Goal: Transaction & Acquisition: Purchase product/service

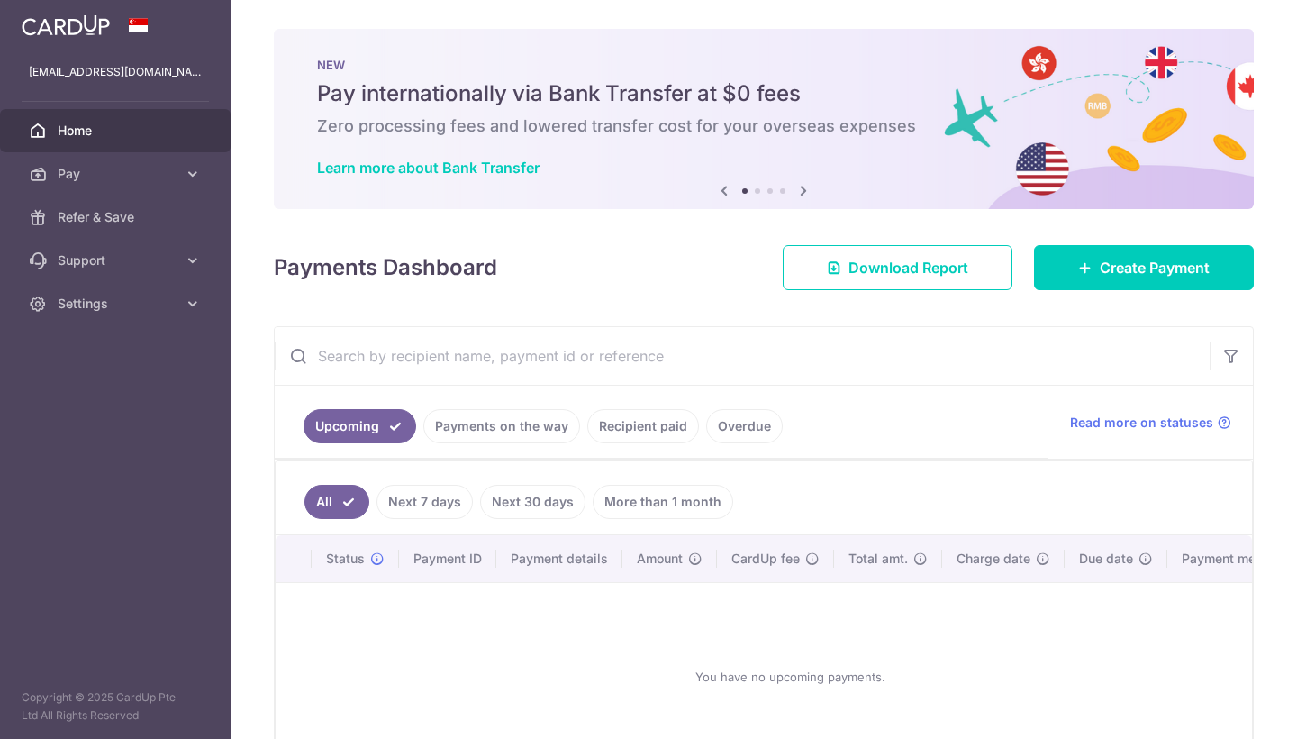
scroll to position [127, 0]
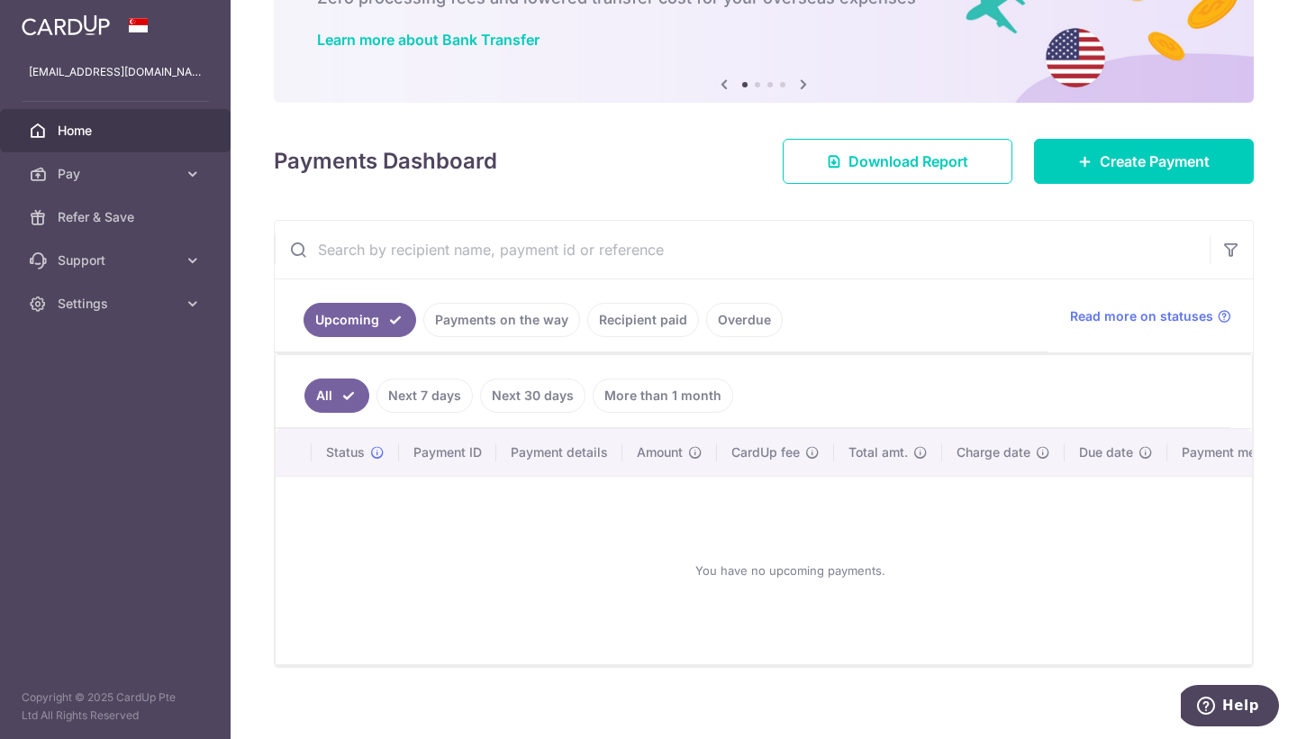
click at [670, 397] on link "More than 1 month" at bounding box center [663, 395] width 140 height 34
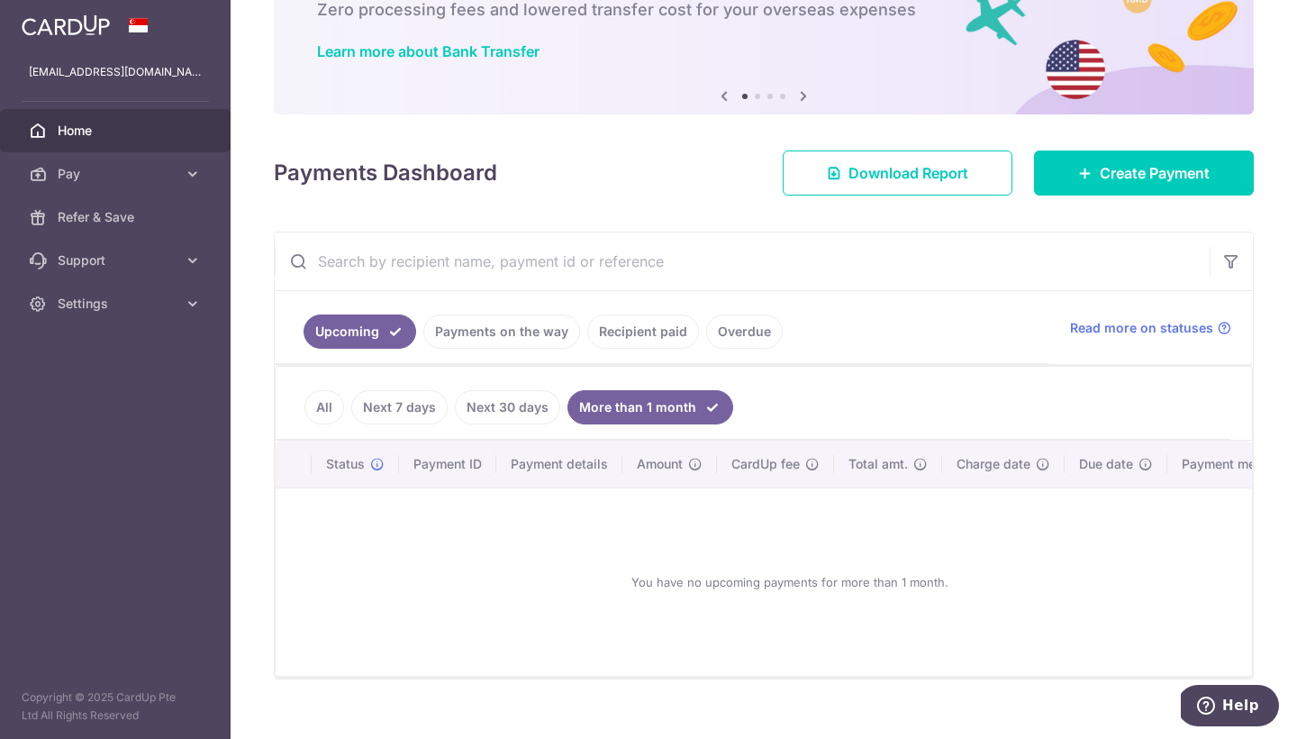
click at [656, 335] on link "Recipient paid" at bounding box center [643, 331] width 112 height 34
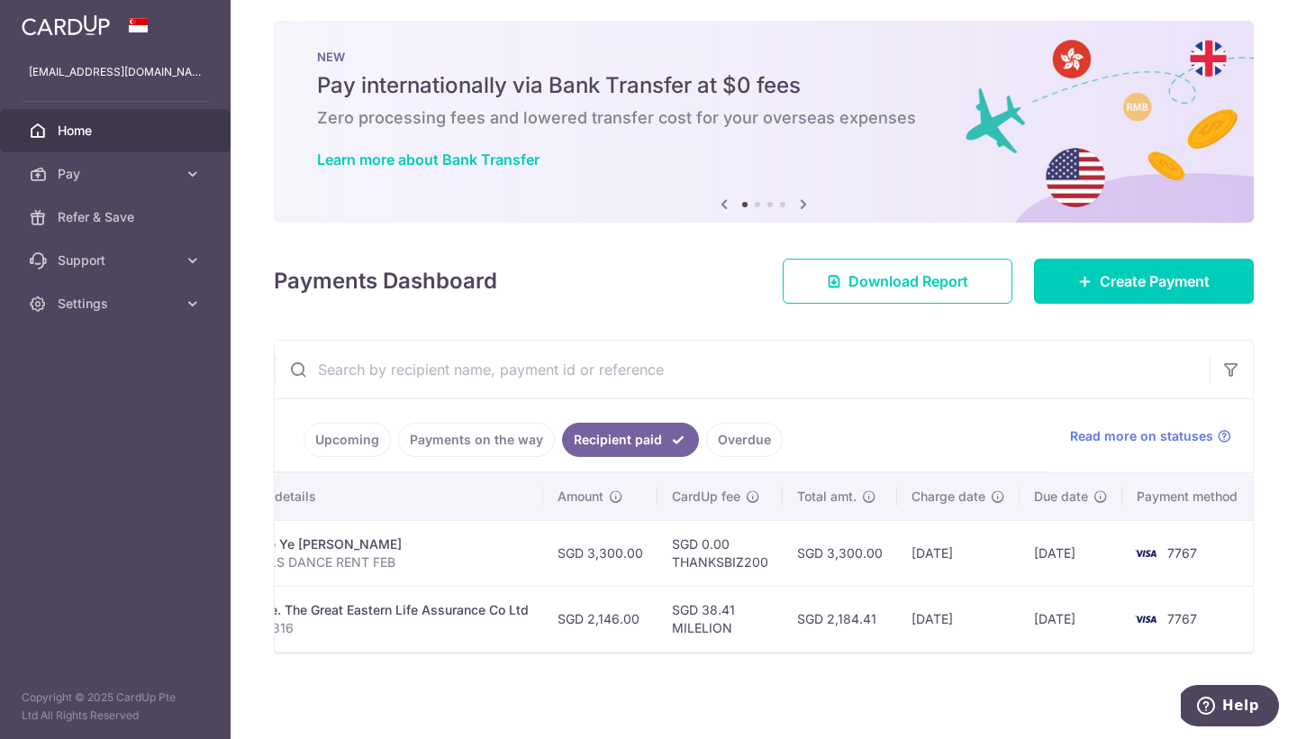
scroll to position [0, 385]
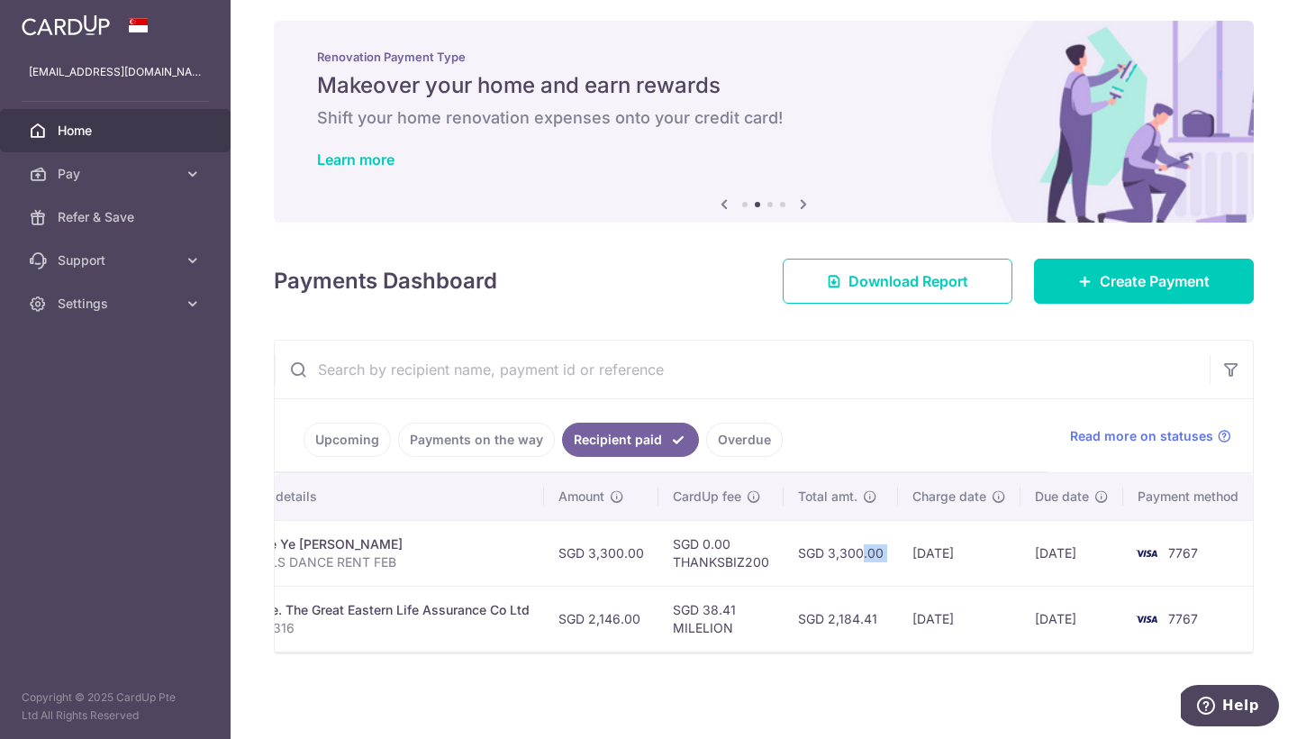
drag, startPoint x: 823, startPoint y: 555, endPoint x: 901, endPoint y: 543, distance: 78.3
click at [901, 543] on tr "PDF Receipt Payment Sent txn_cc7a9b22ff3 Rent. See Ye King, Clarence EVANGELS D…" at bounding box center [575, 553] width 1370 height 66
click at [820, 559] on td "SGD 3,300.00" at bounding box center [841, 553] width 114 height 66
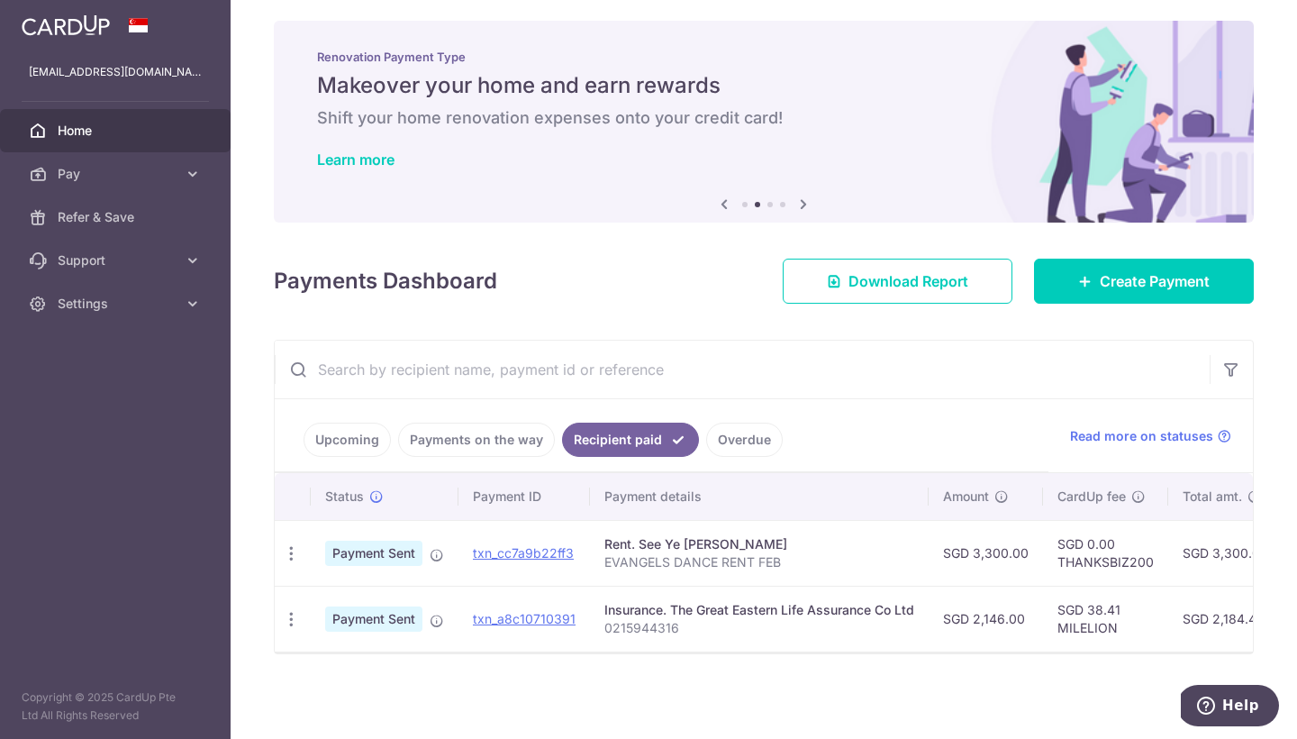
scroll to position [0, 0]
click at [1084, 295] on link "Create Payment" at bounding box center [1144, 280] width 220 height 45
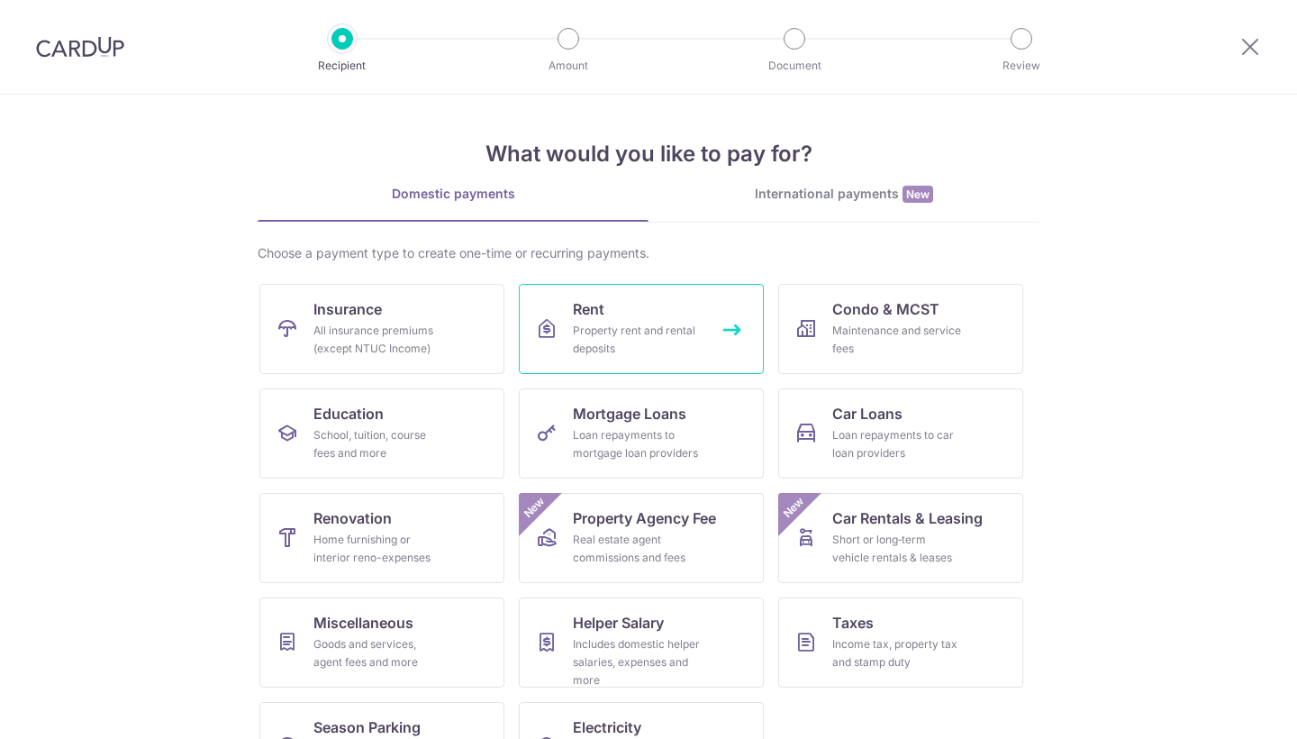
click at [592, 323] on div "Property rent and rental deposits" at bounding box center [638, 340] width 130 height 36
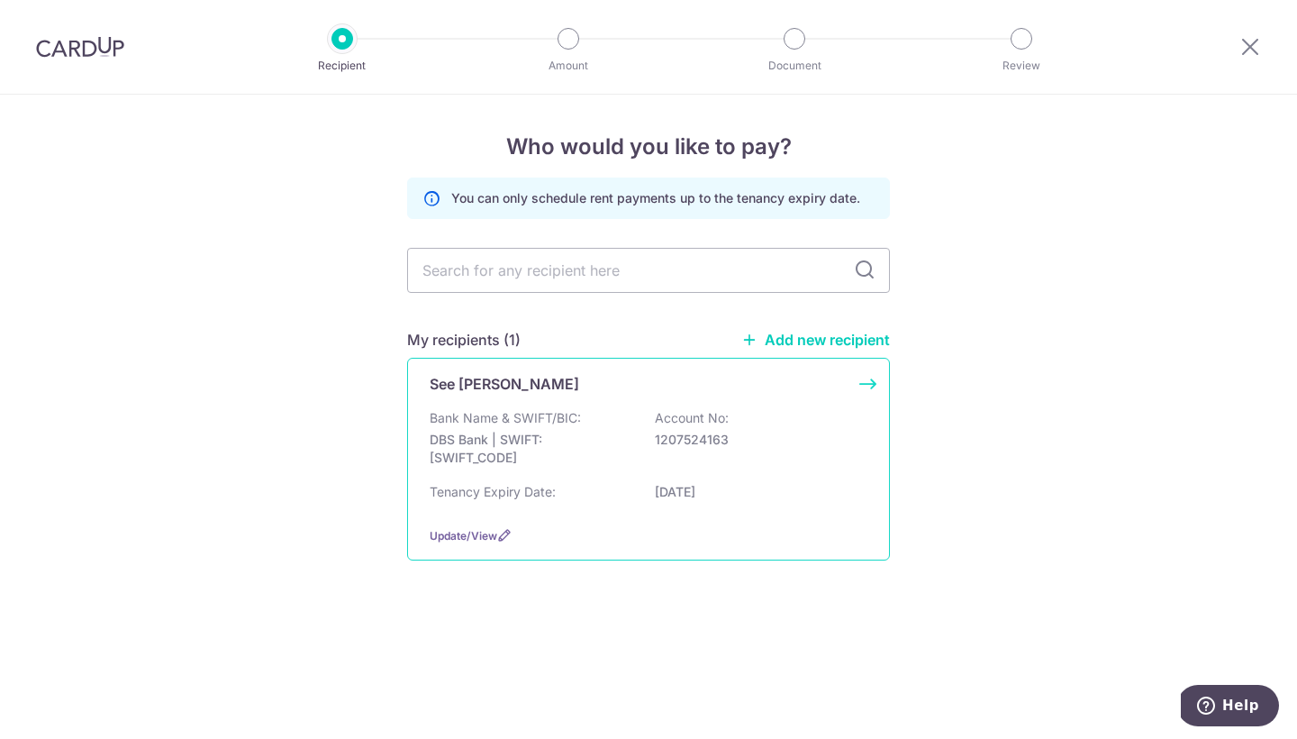
click at [528, 417] on p "Bank Name & SWIFT/BIC:" at bounding box center [505, 418] width 151 height 18
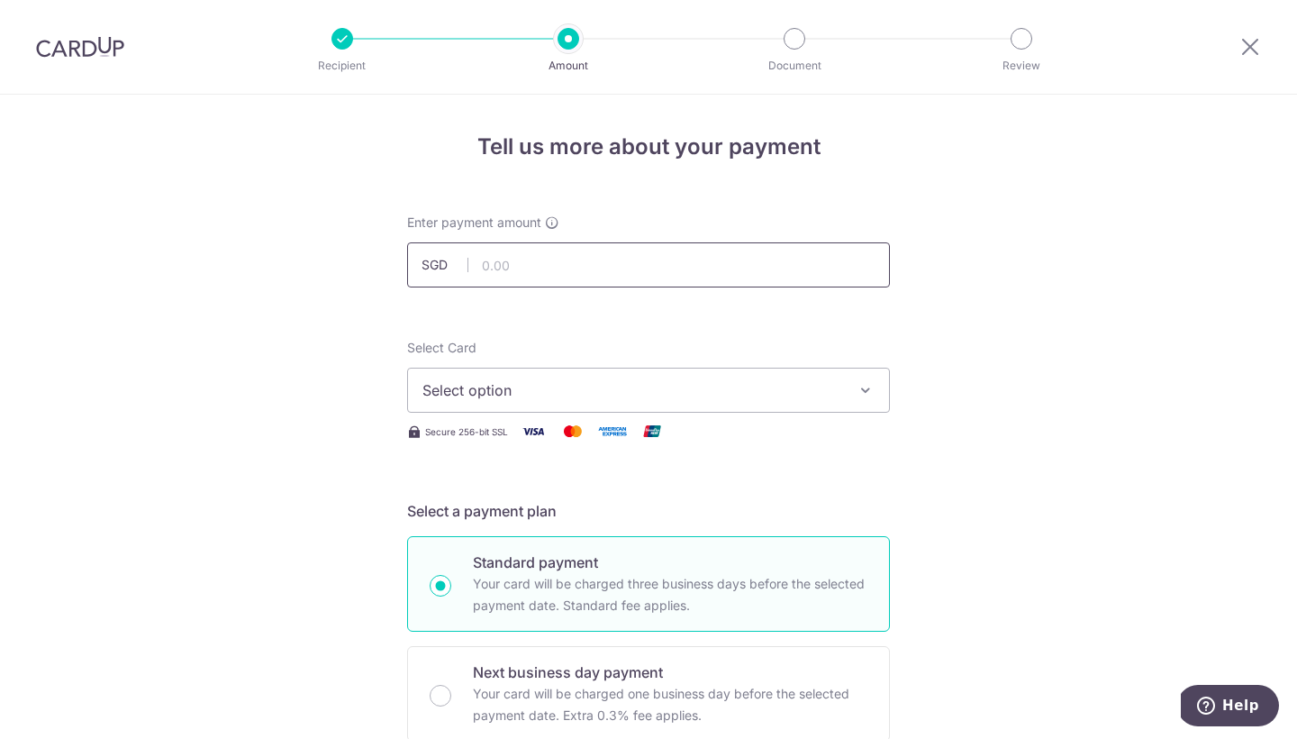
click at [600, 266] on input "text" at bounding box center [648, 264] width 483 height 45
type input "3,300.00"
click at [543, 376] on button "Select option" at bounding box center [648, 389] width 483 height 45
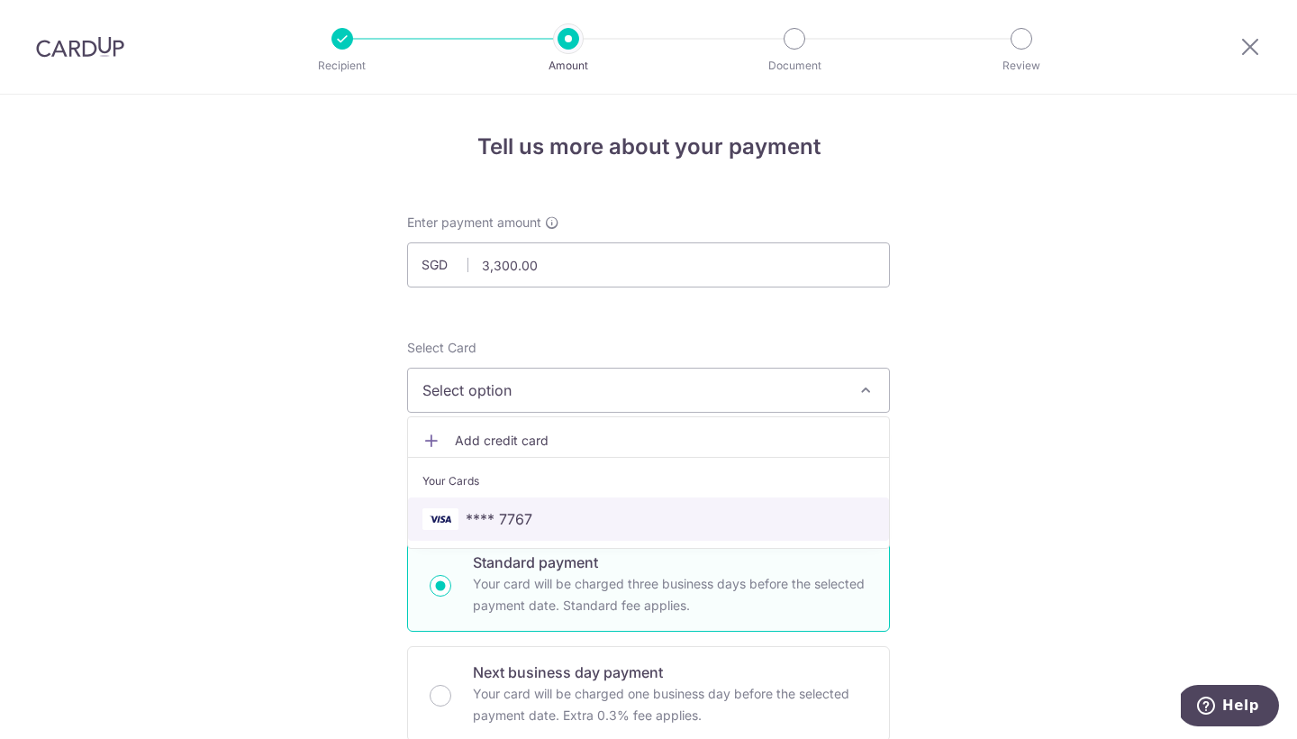
click at [497, 506] on link "**** 7767" at bounding box center [648, 518] width 481 height 43
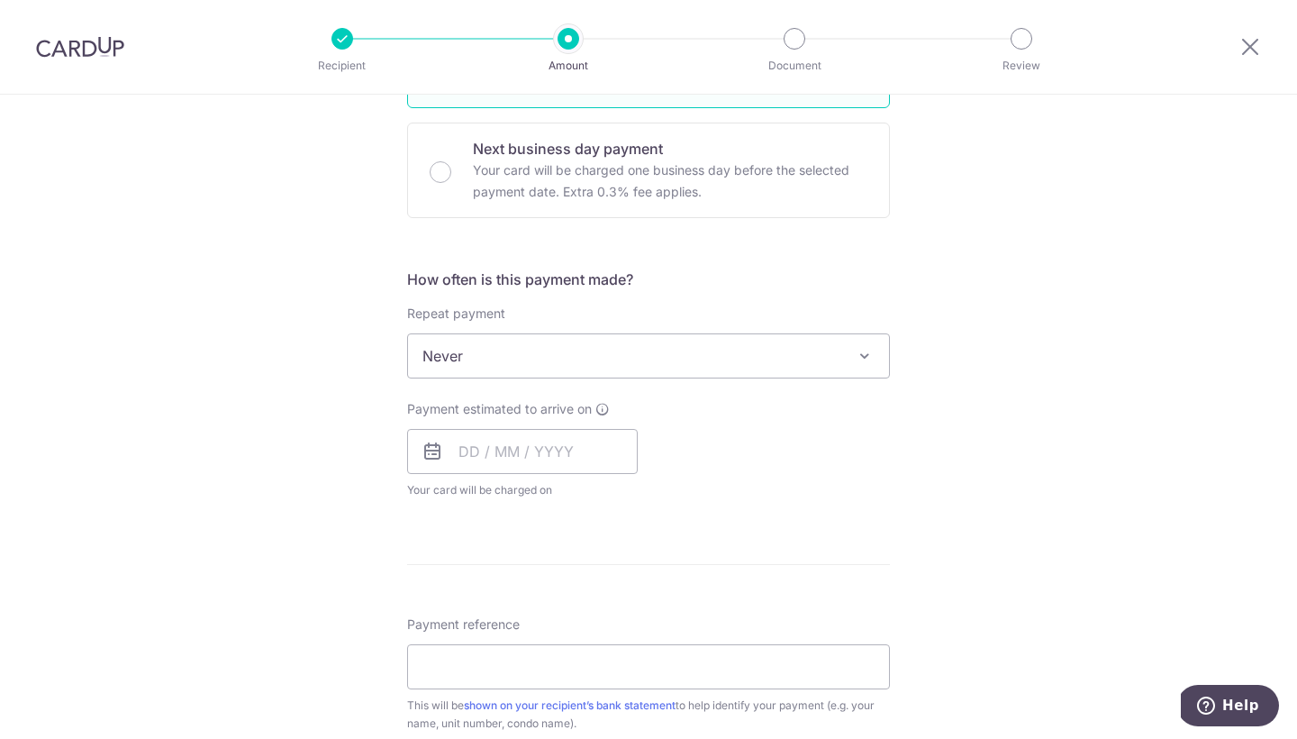
scroll to position [531, 0]
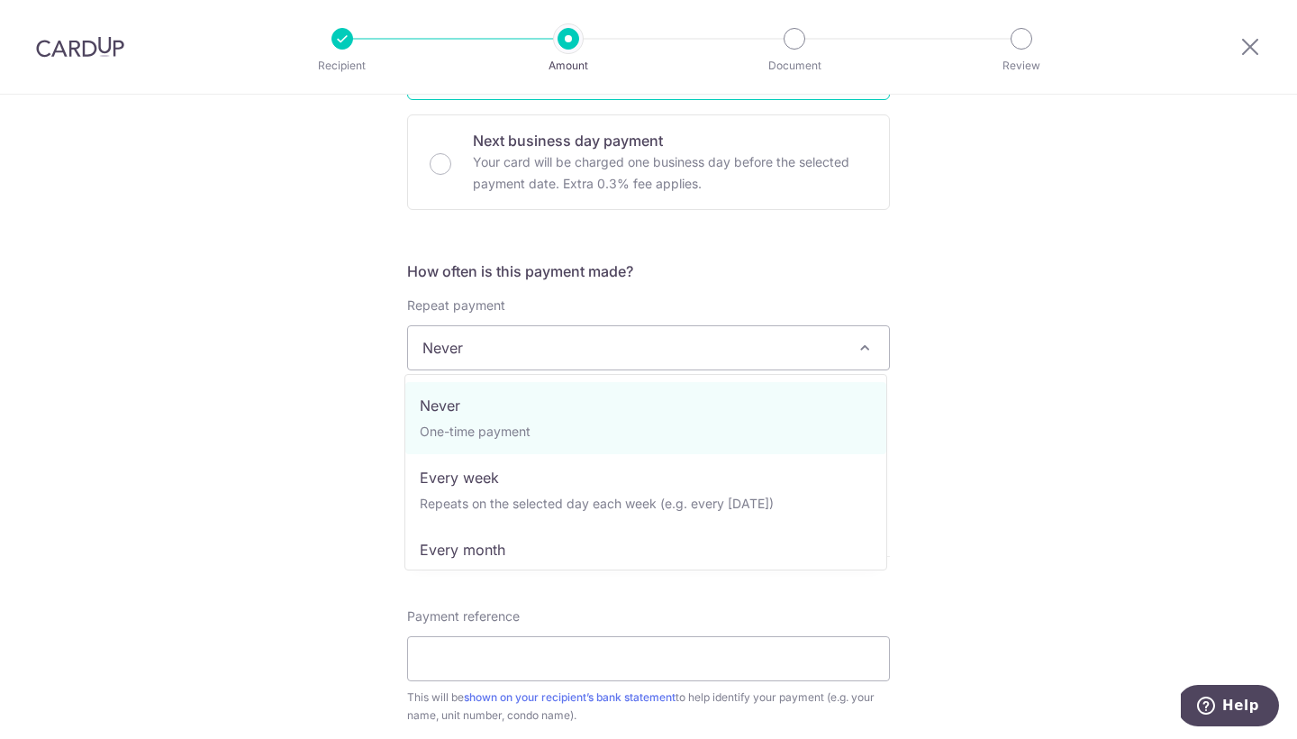
click at [510, 355] on span "Never" at bounding box center [648, 347] width 481 height 43
click at [341, 386] on div "Tell us more about your payment Enter payment amount SGD 3,300.00 3300.00 Selec…" at bounding box center [648, 377] width 1297 height 1629
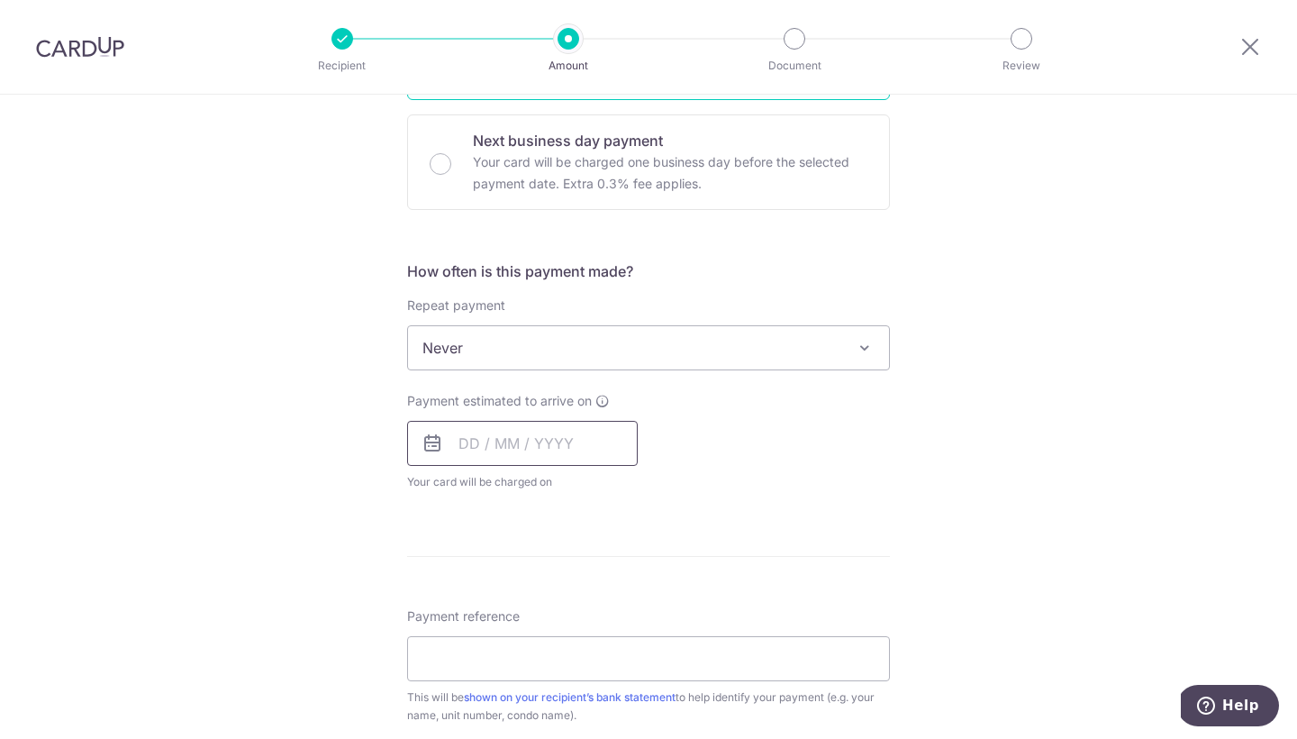
click at [449, 445] on input "text" at bounding box center [522, 443] width 231 height 45
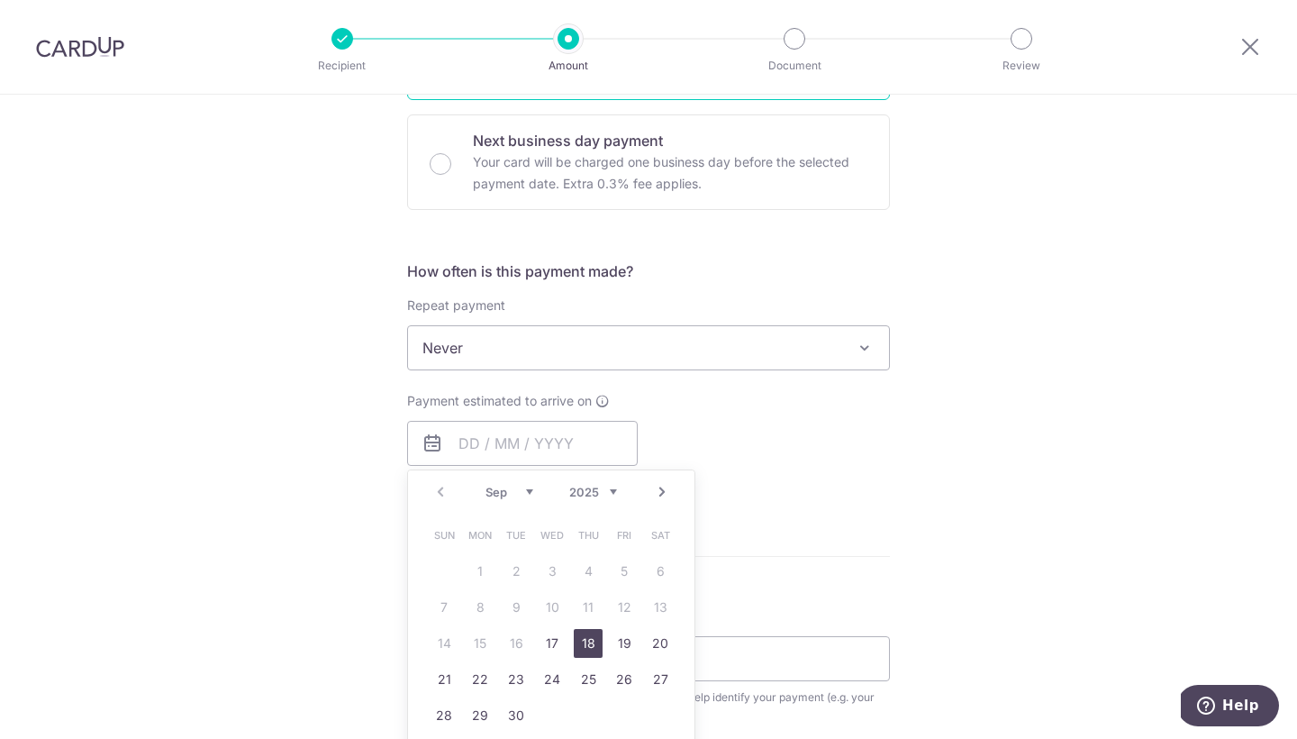
click at [579, 639] on link "18" at bounding box center [588, 643] width 29 height 29
type input "[DATE]"
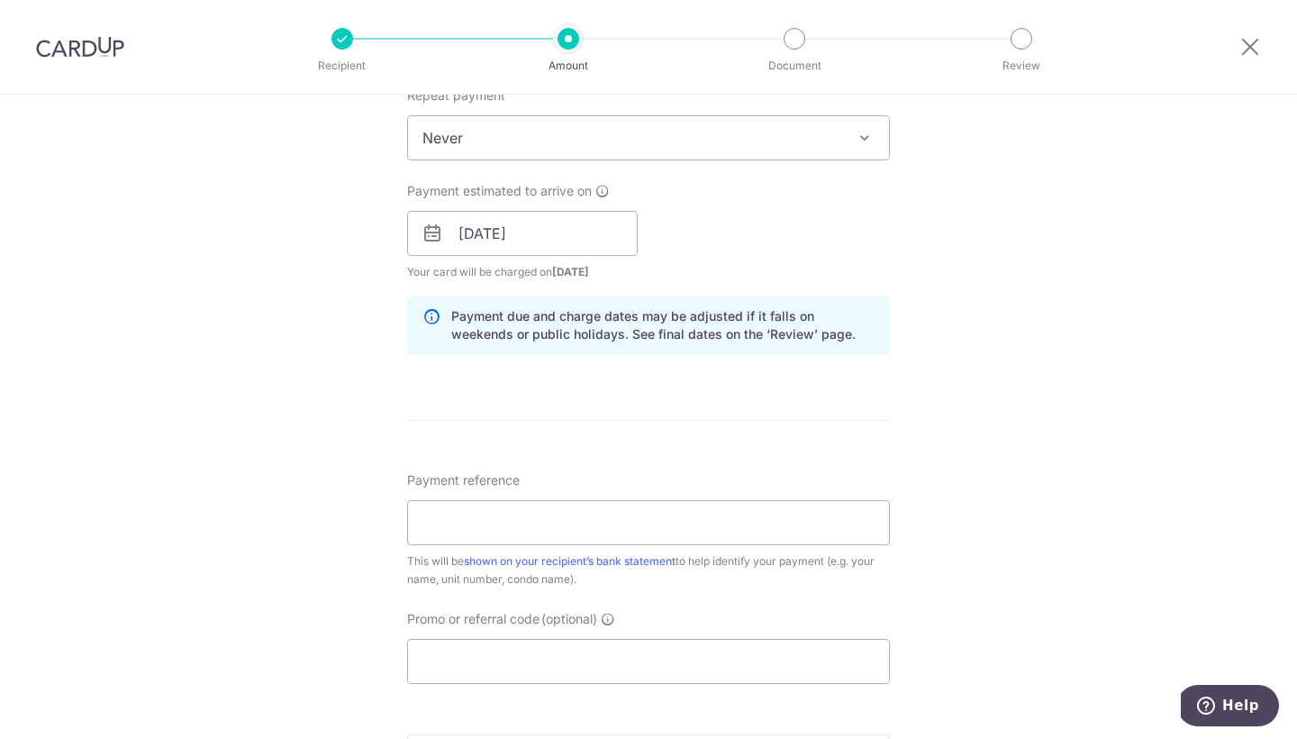
scroll to position [748, 0]
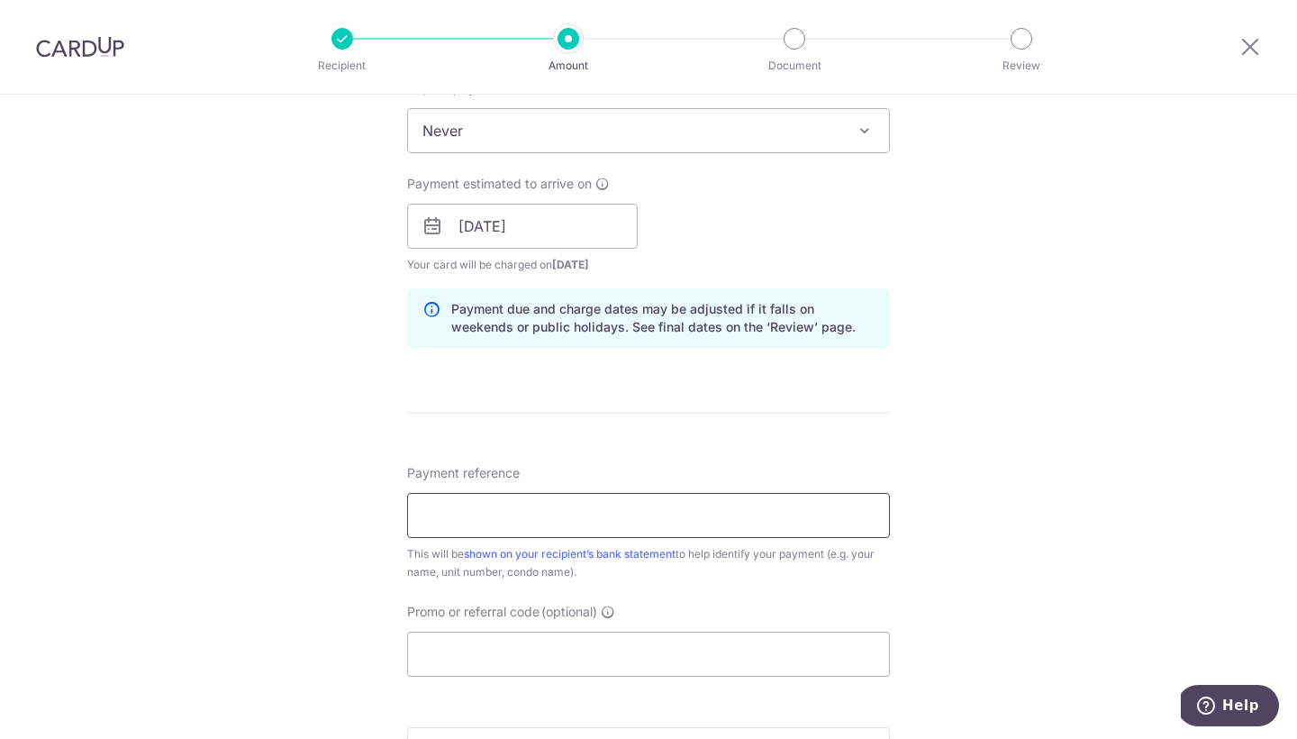
click at [553, 527] on input "Payment reference" at bounding box center [648, 515] width 483 height 45
type input "EVANGELS DANCE RENT SEP"
click at [470, 650] on input "Promo or referral code (optional)" at bounding box center [648, 653] width 483 height 45
click at [1264, 48] on div at bounding box center [1250, 47] width 94 height 94
click at [1247, 47] on icon at bounding box center [1250, 46] width 22 height 23
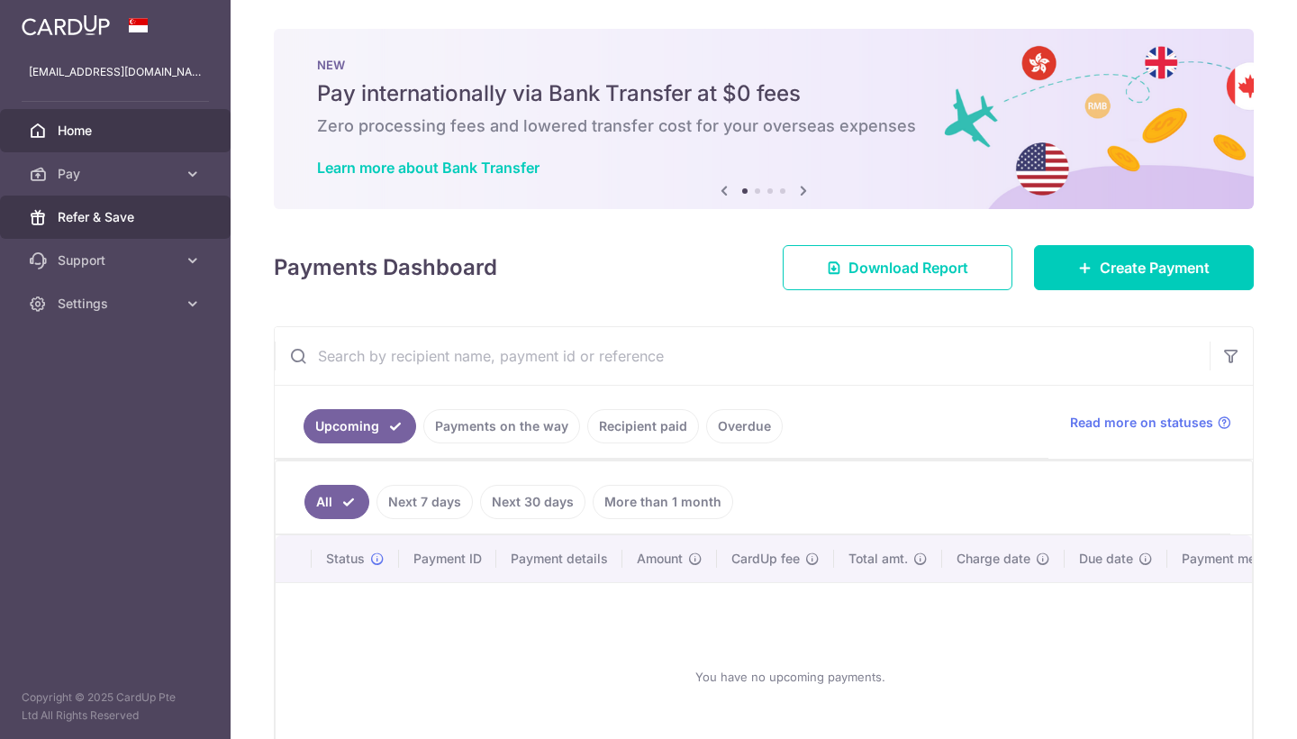
click at [110, 222] on span "Refer & Save" at bounding box center [117, 217] width 119 height 18
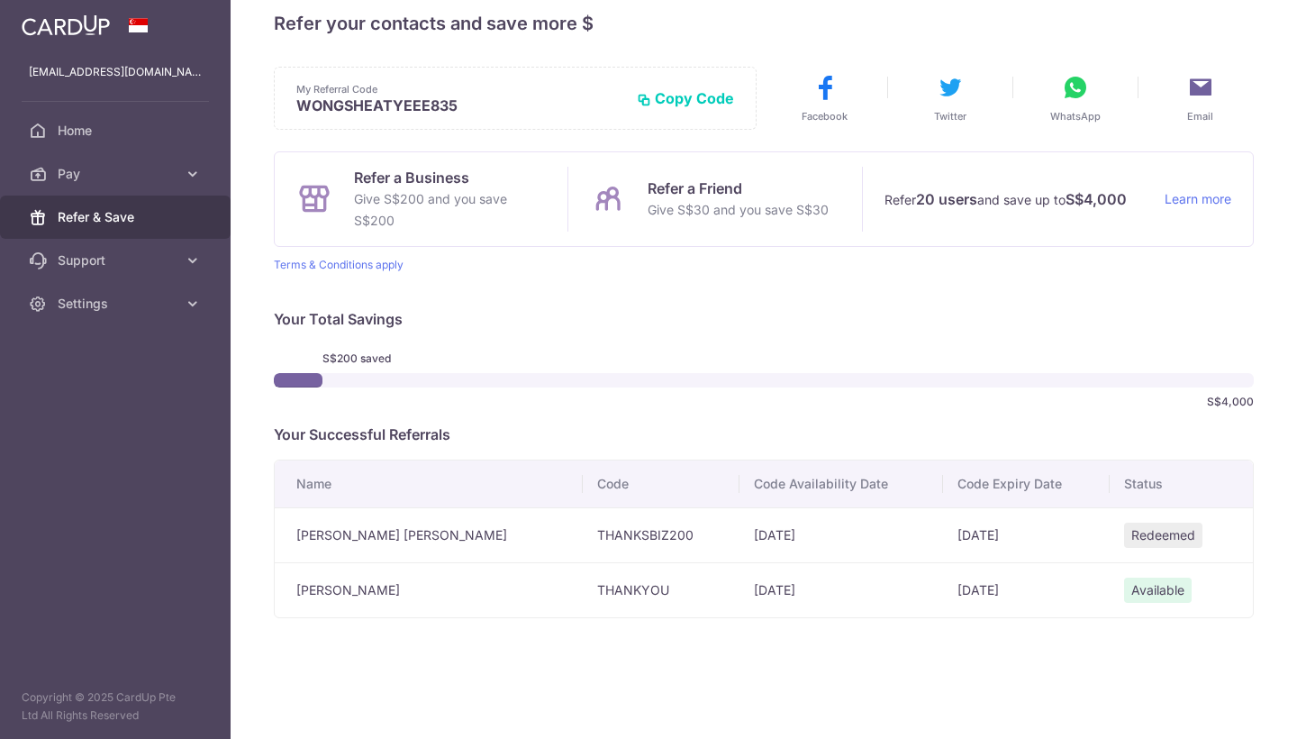
scroll to position [28, 0]
drag, startPoint x: 625, startPoint y: 589, endPoint x: 555, endPoint y: 588, distance: 70.3
click at [583, 588] on td "THANKYOU" at bounding box center [661, 589] width 157 height 55
copy td "THANKYOU"
click at [164, 186] on link "Pay" at bounding box center [115, 173] width 231 height 43
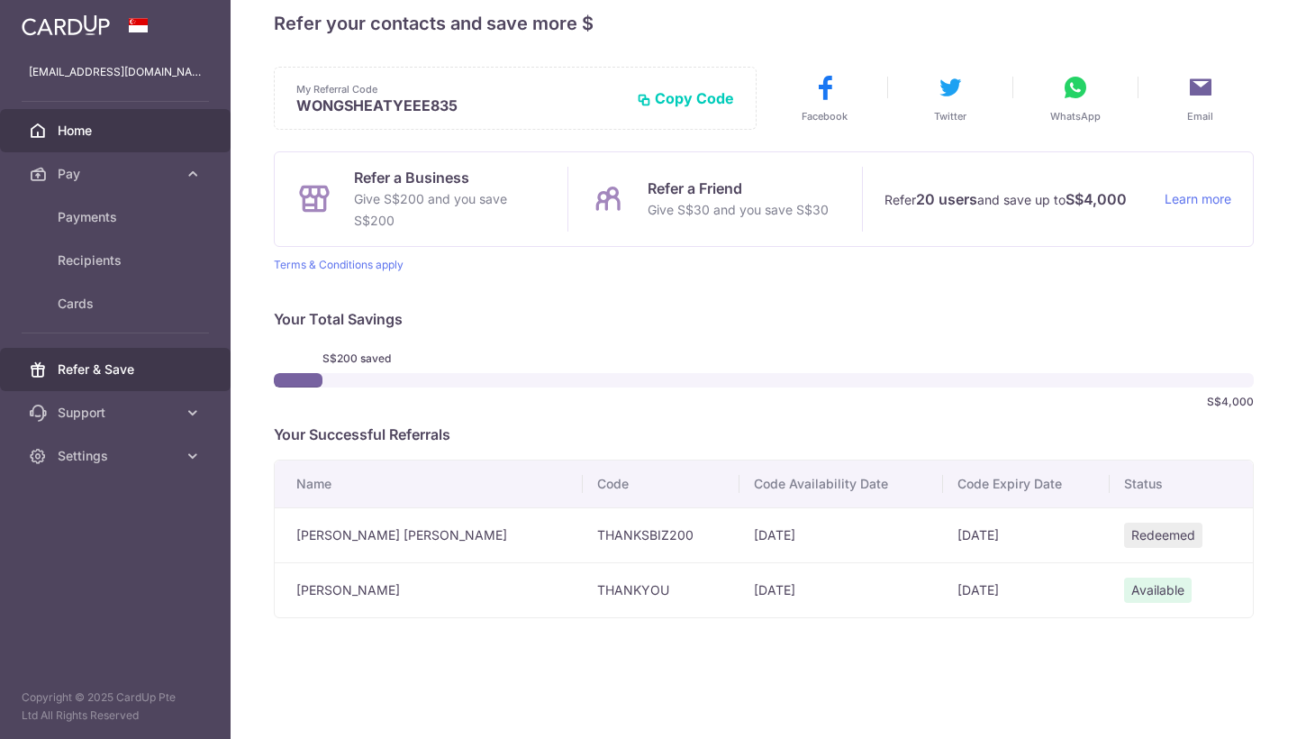
click at [113, 137] on span "Home" at bounding box center [117, 131] width 119 height 18
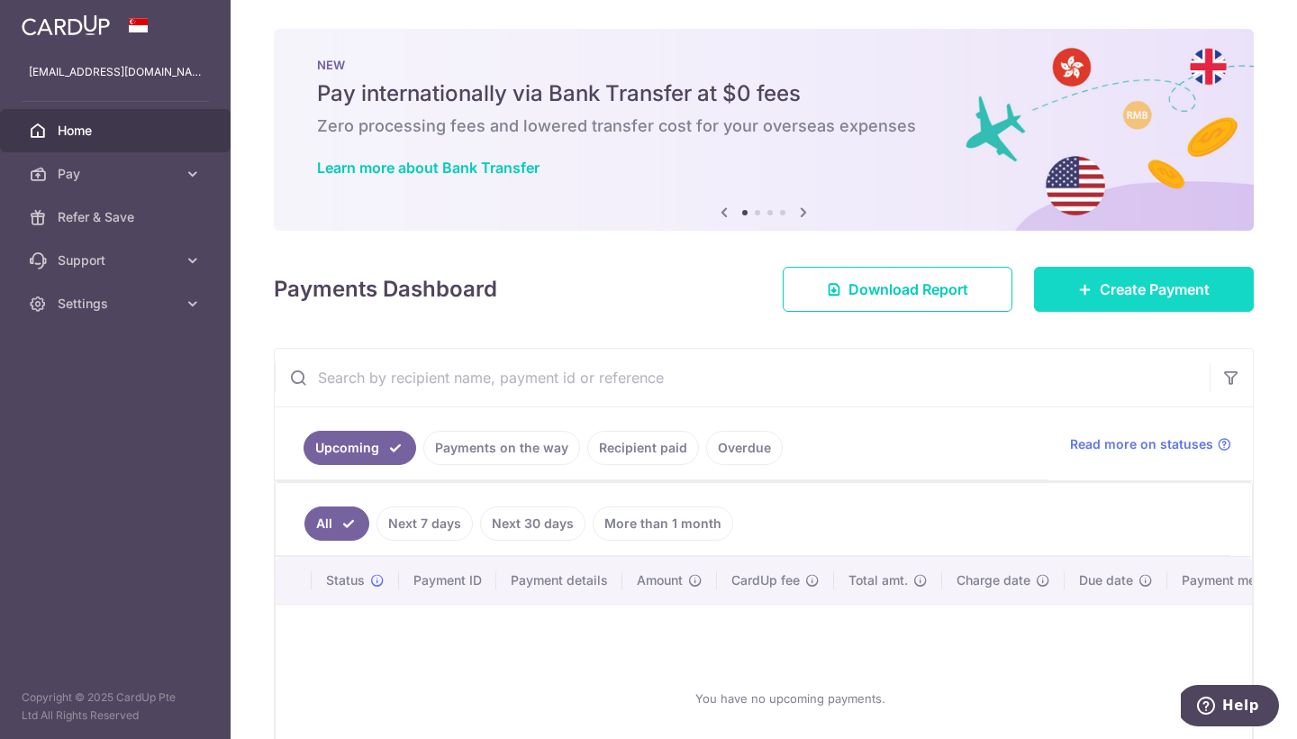
click at [1059, 284] on link "Create Payment" at bounding box center [1144, 289] width 220 height 45
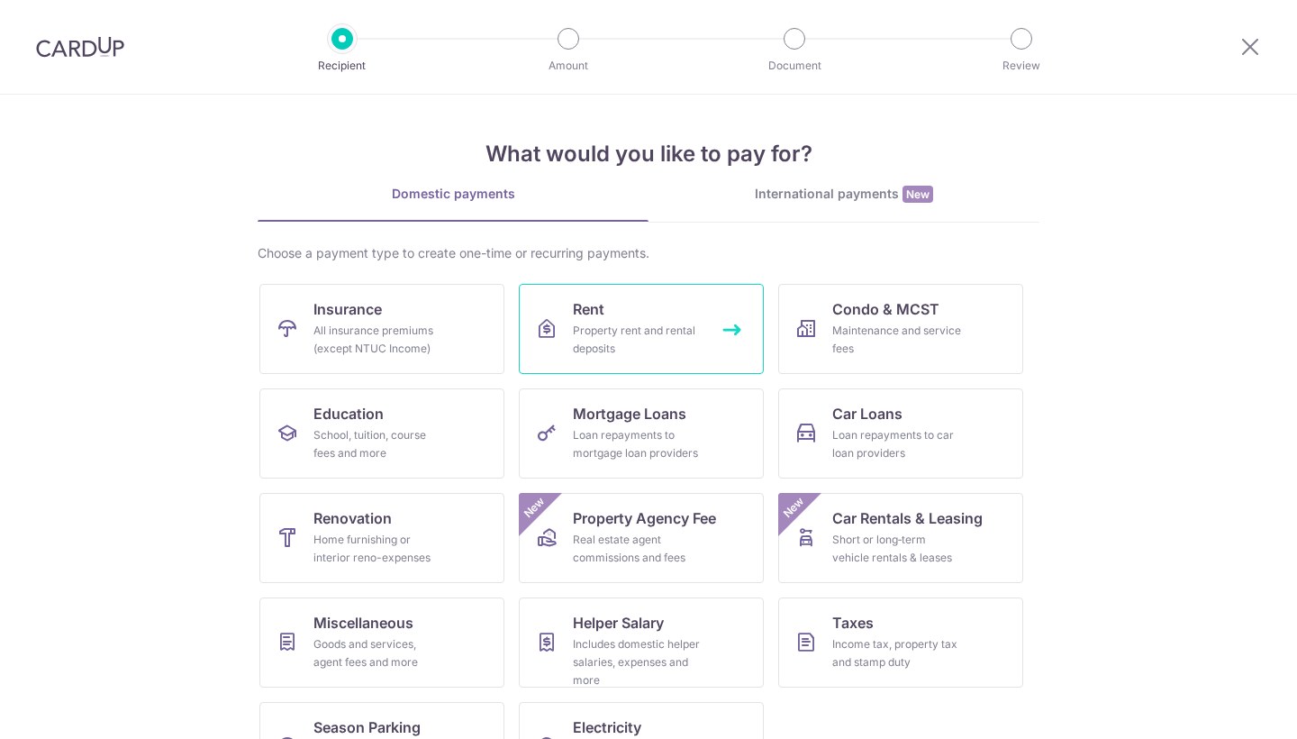
click at [679, 330] on div "Property rent and rental deposits" at bounding box center [638, 340] width 130 height 36
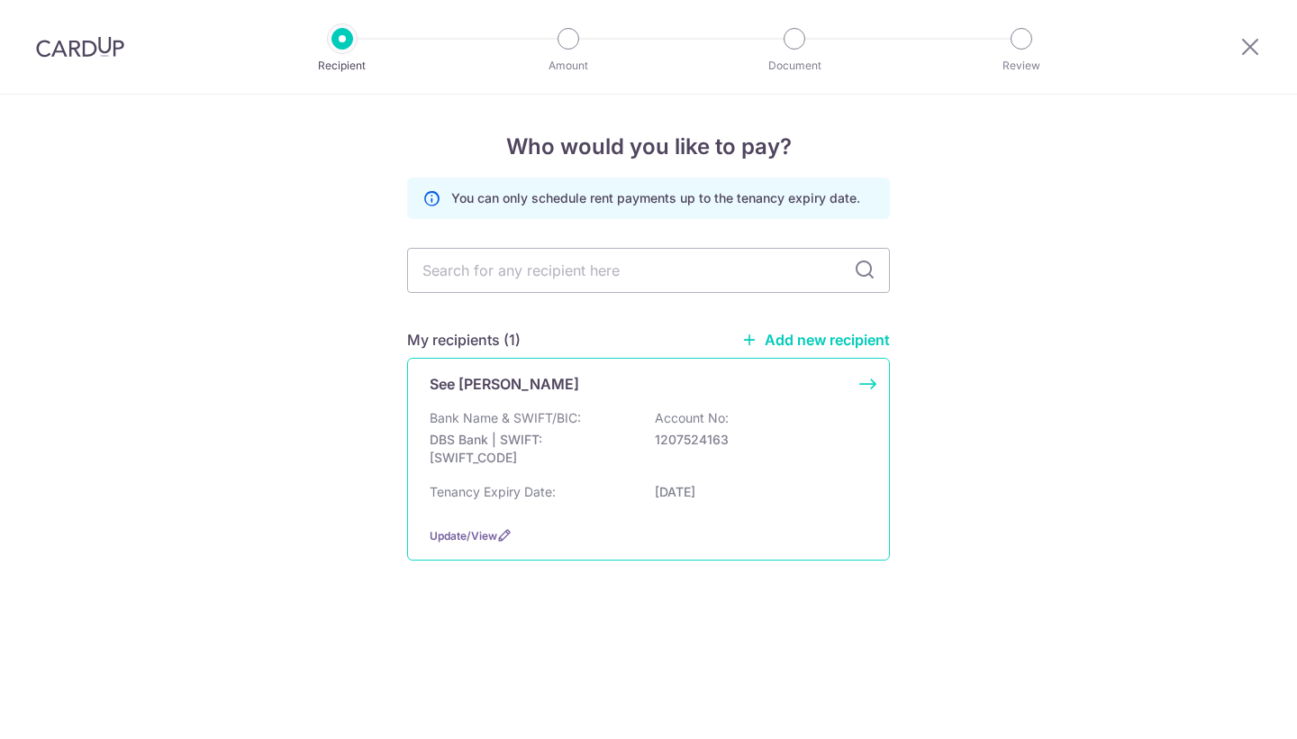
click at [649, 398] on div "See Ye King, Clarence Bank Name & SWIFT/BIC: DBS Bank | SWIFT: DBSSSGSGXXX Acco…" at bounding box center [648, 459] width 483 height 203
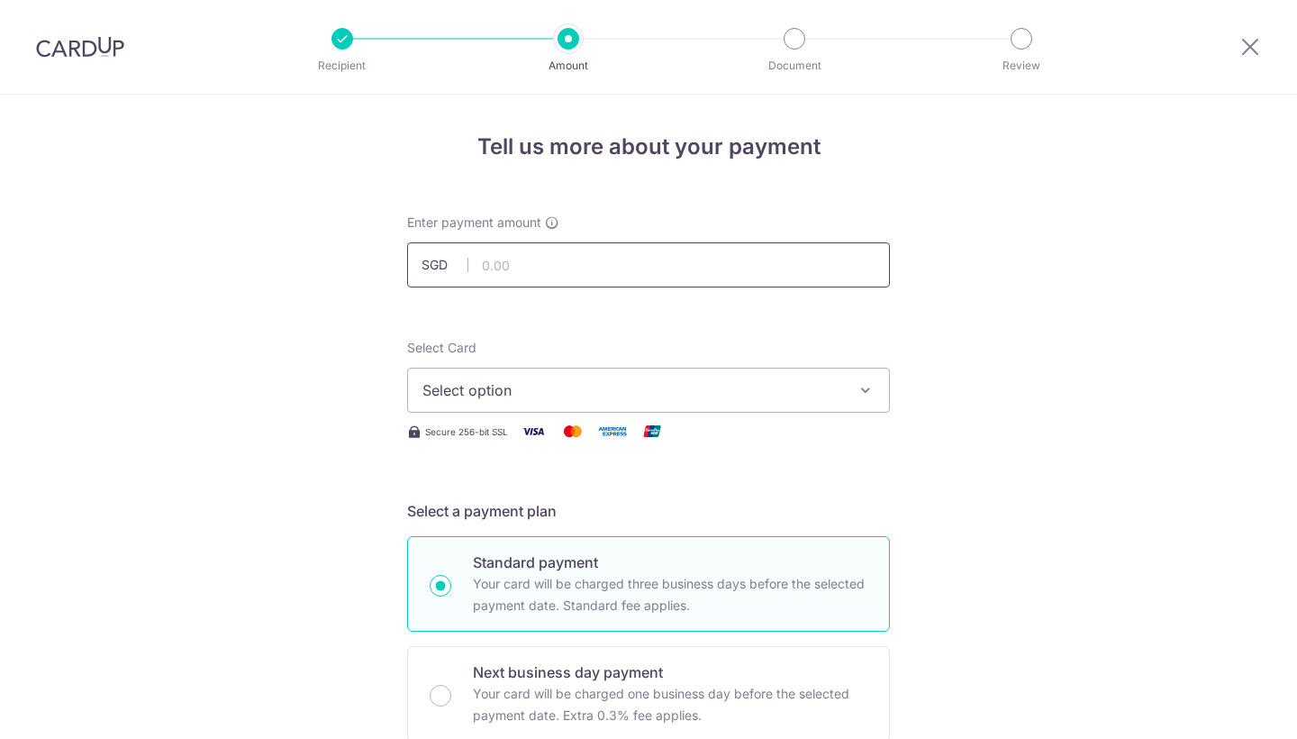
click at [627, 261] on input "text" at bounding box center [648, 264] width 483 height 45
type input "3,300.00"
click at [537, 374] on button "Select option" at bounding box center [648, 389] width 483 height 45
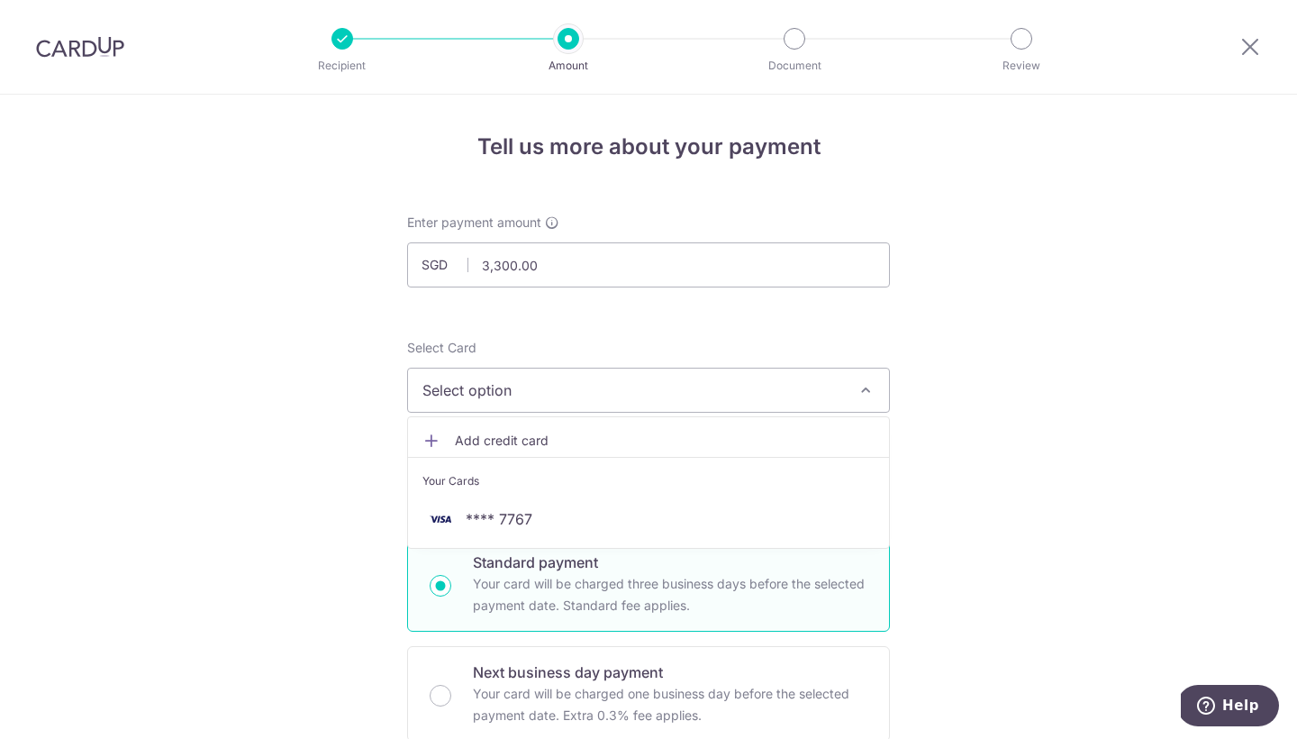
click at [494, 484] on div "Your Cards" at bounding box center [648, 481] width 452 height 18
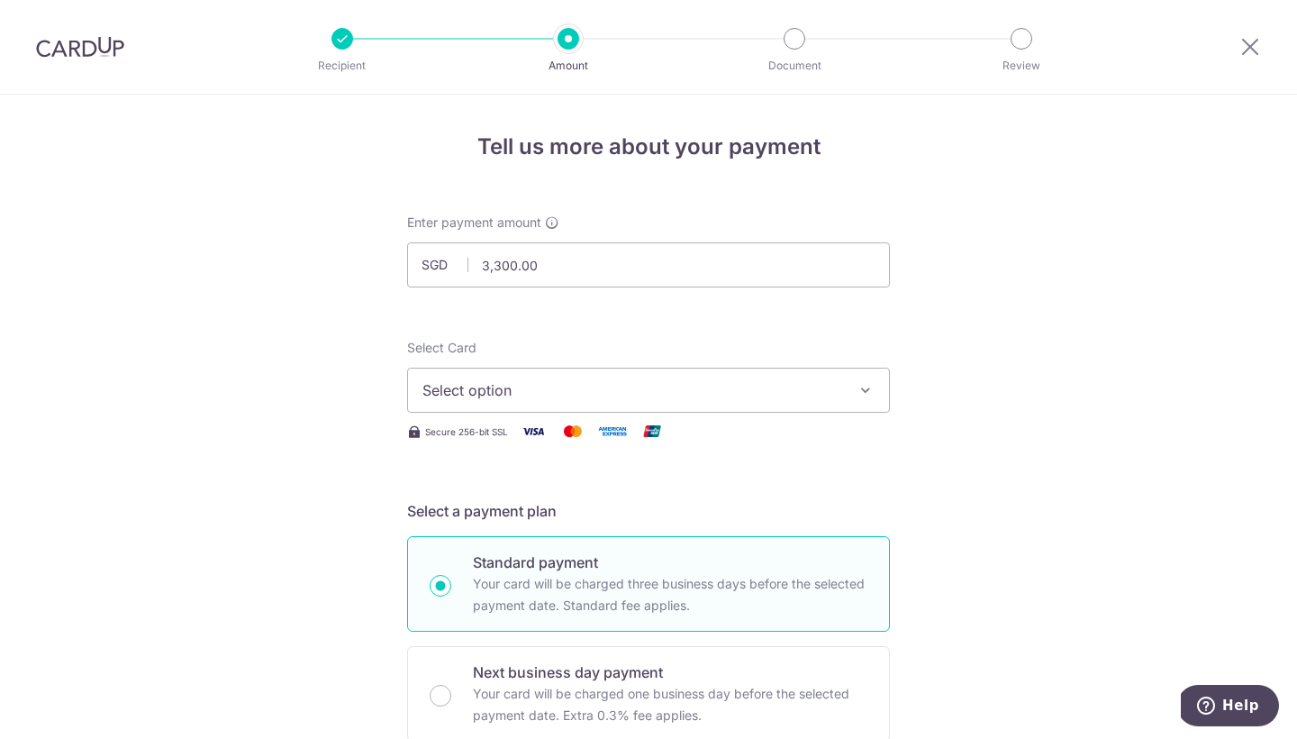
click at [527, 402] on button "Select option" at bounding box center [648, 389] width 483 height 45
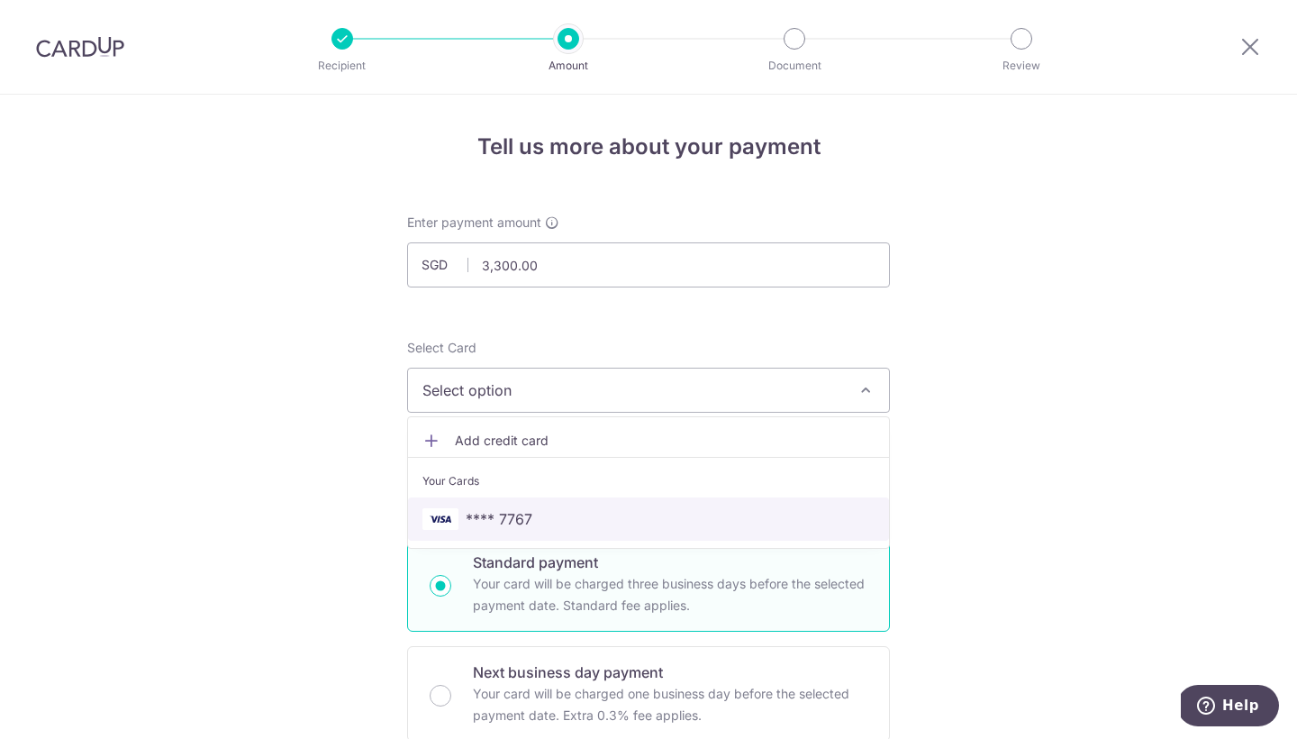
click at [498, 518] on span "**** 7767" at bounding box center [499, 519] width 67 height 22
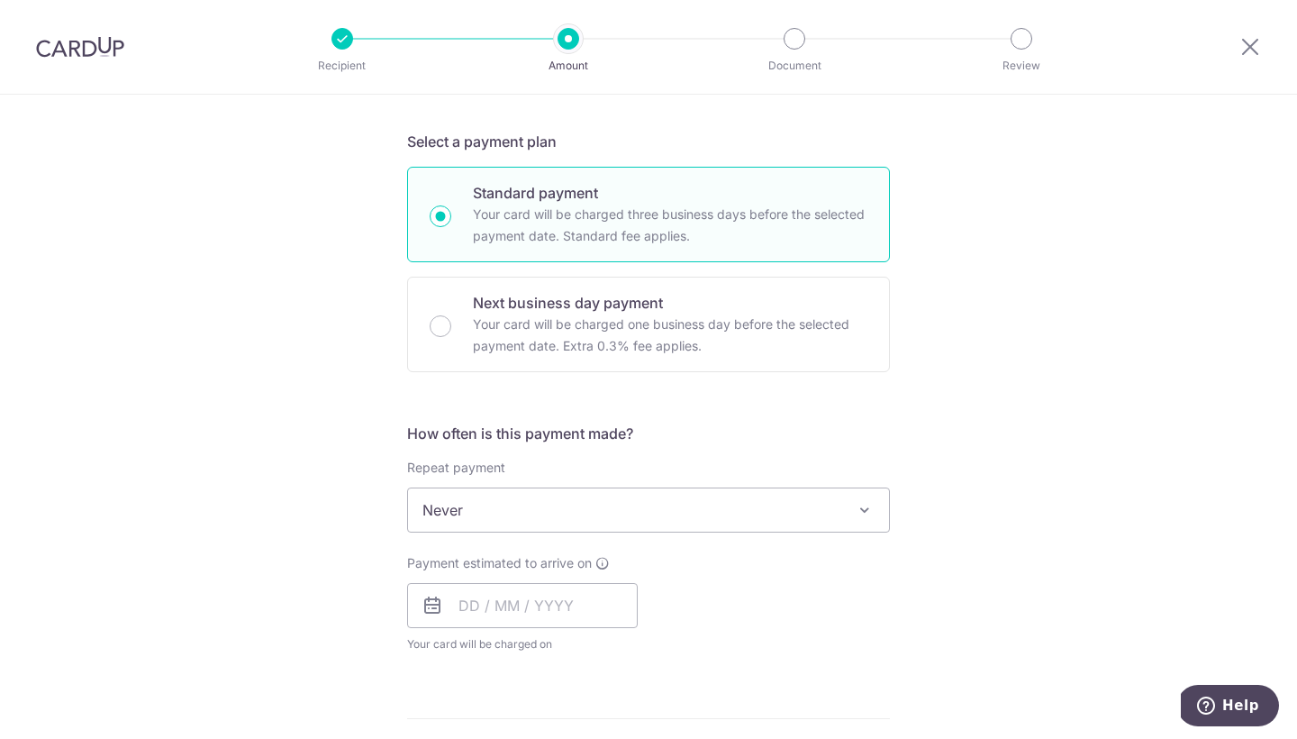
scroll to position [373, 0]
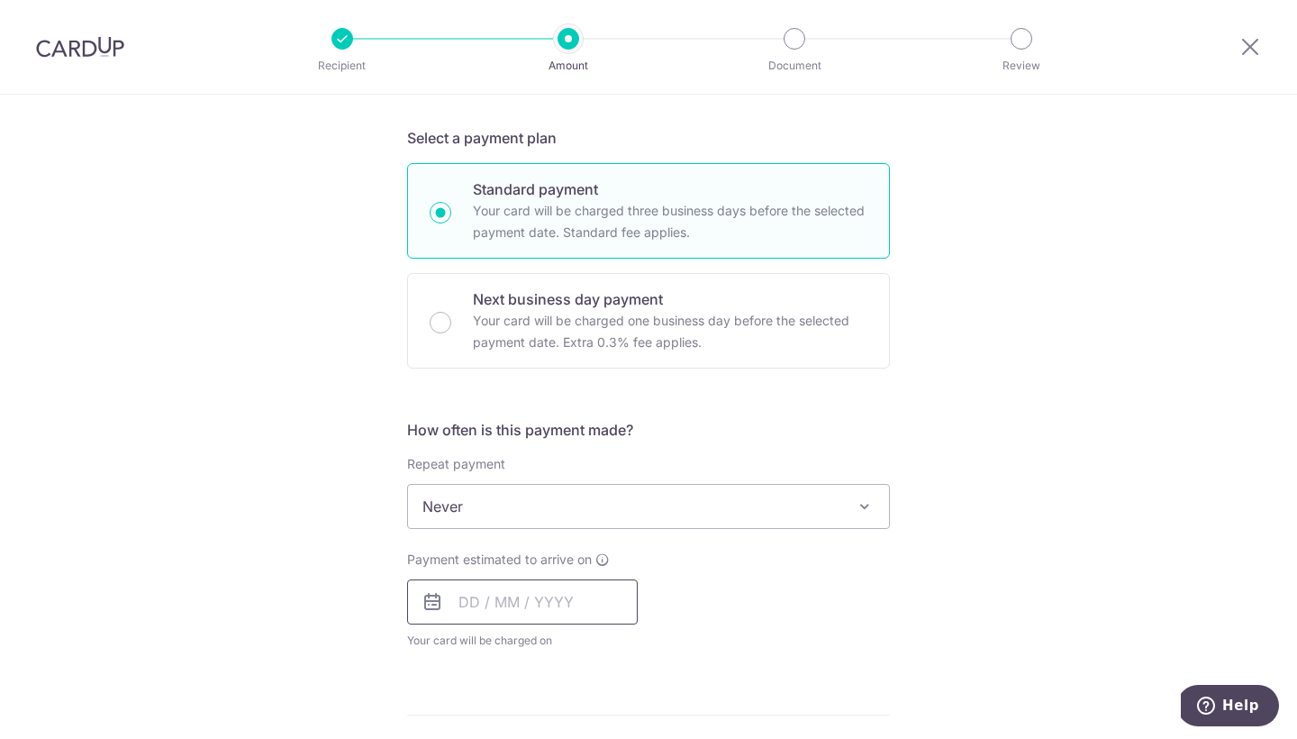
click at [460, 602] on input "text" at bounding box center [522, 601] width 231 height 45
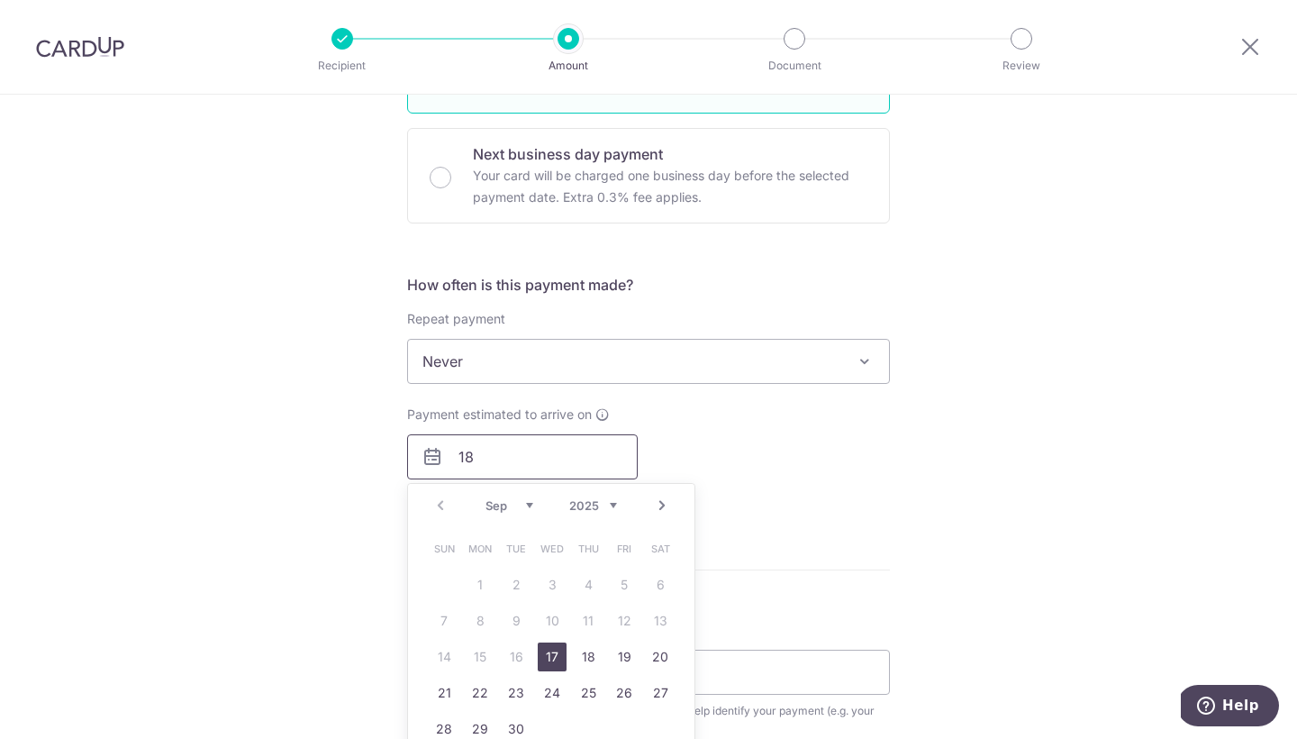
scroll to position [519, 0]
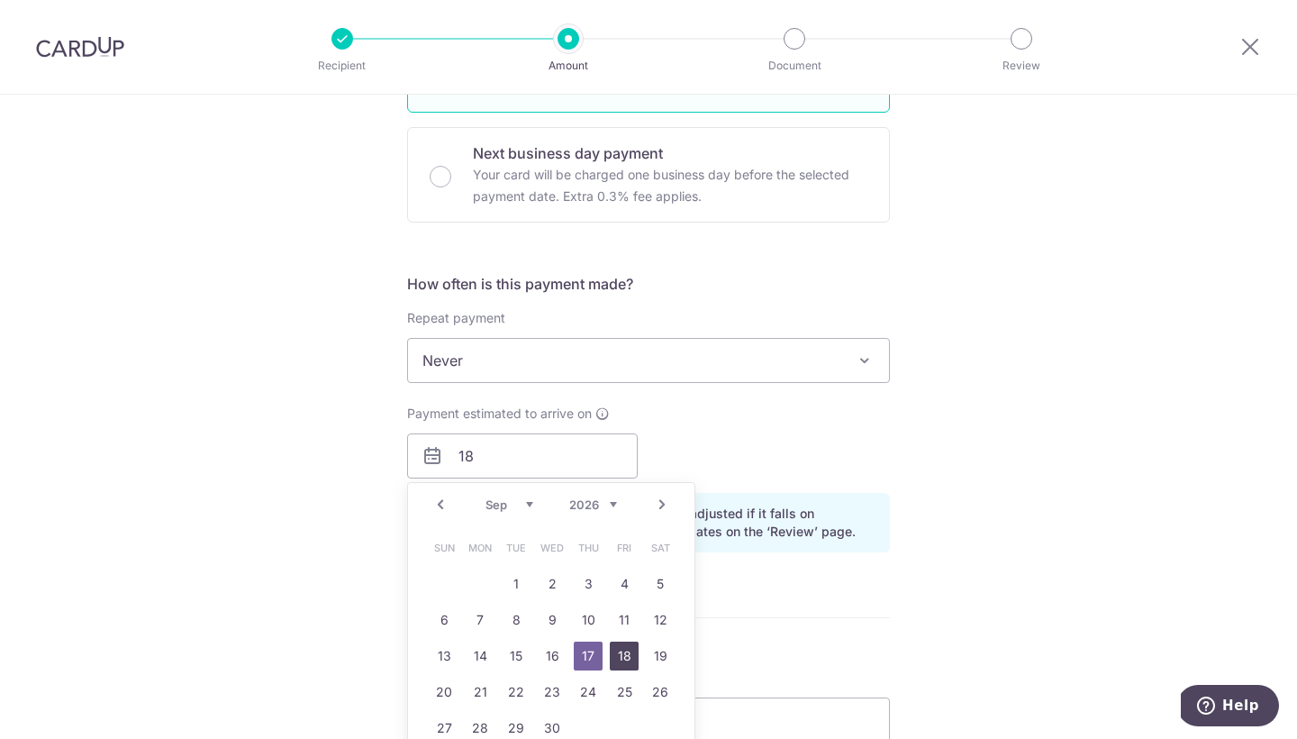
click at [618, 652] on link "18" at bounding box center [624, 655] width 29 height 29
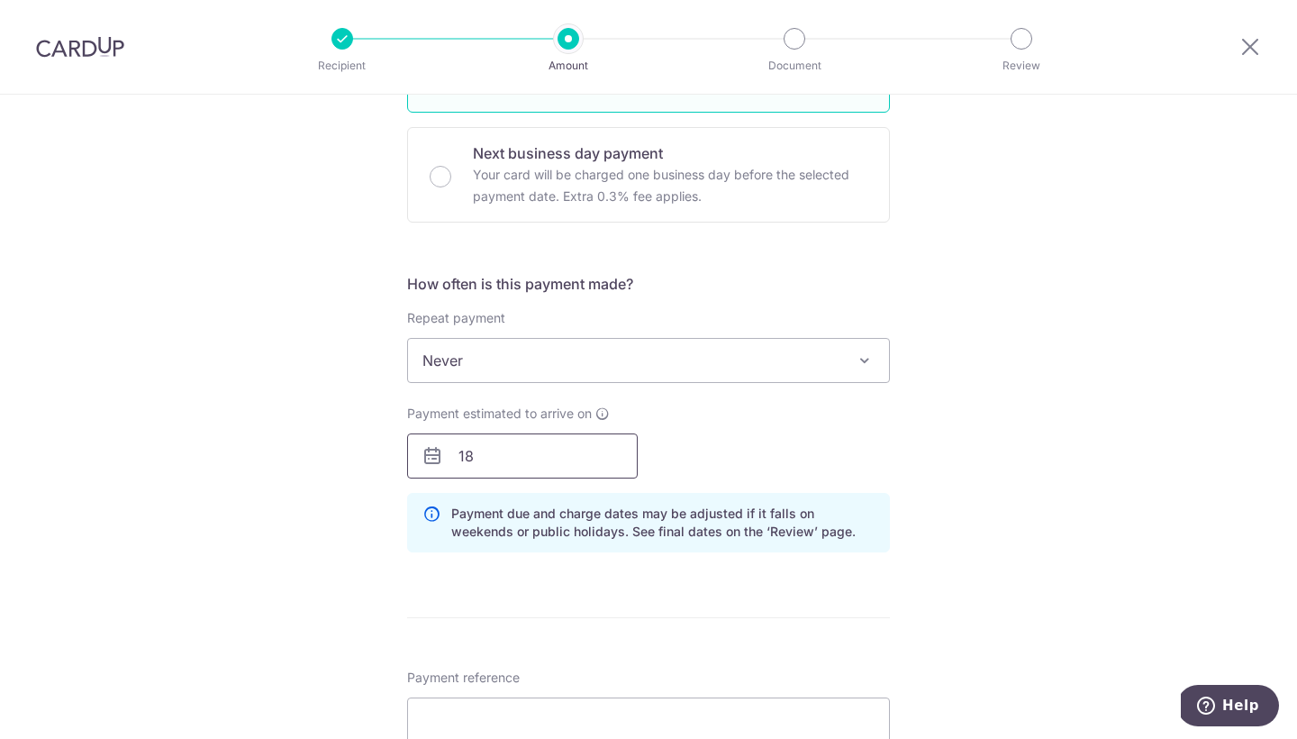
click at [521, 466] on input "18" at bounding box center [522, 455] width 231 height 45
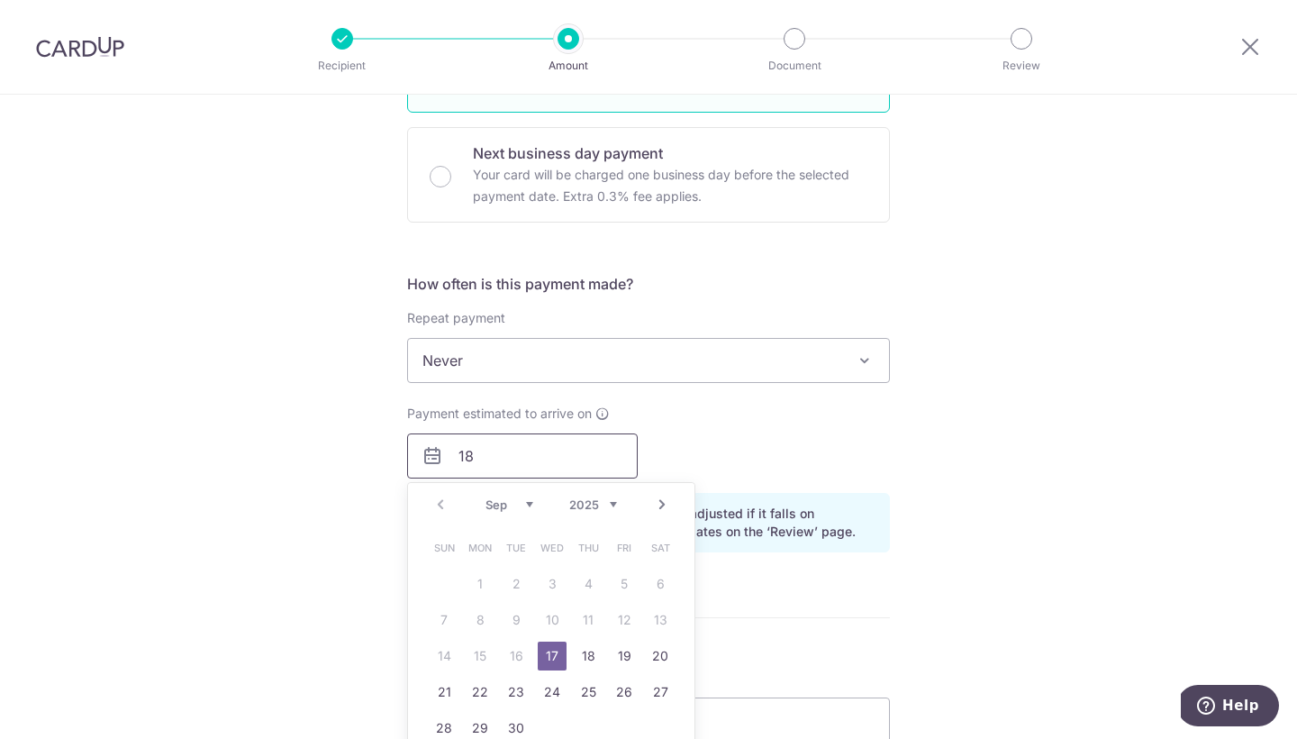
type input "1"
click at [642, 651] on td "19" at bounding box center [660, 656] width 36 height 36
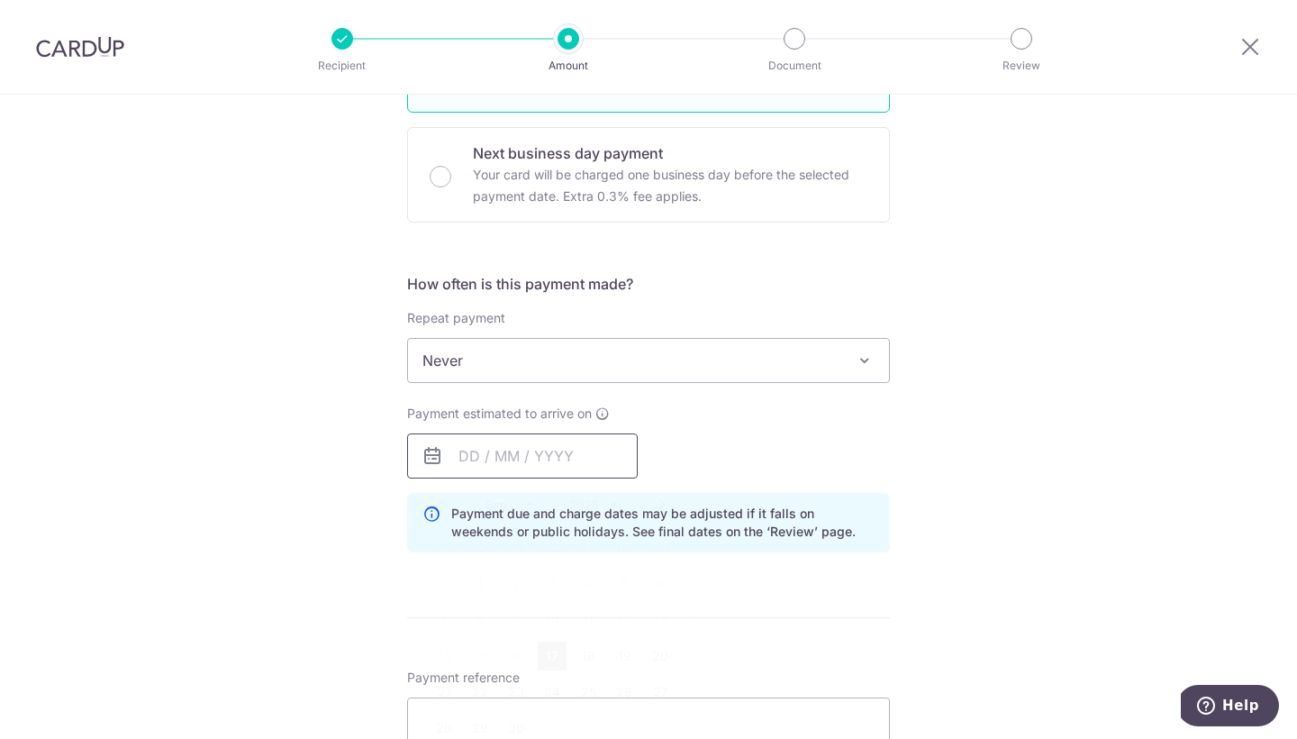
click at [464, 466] on input "text" at bounding box center [522, 455] width 231 height 45
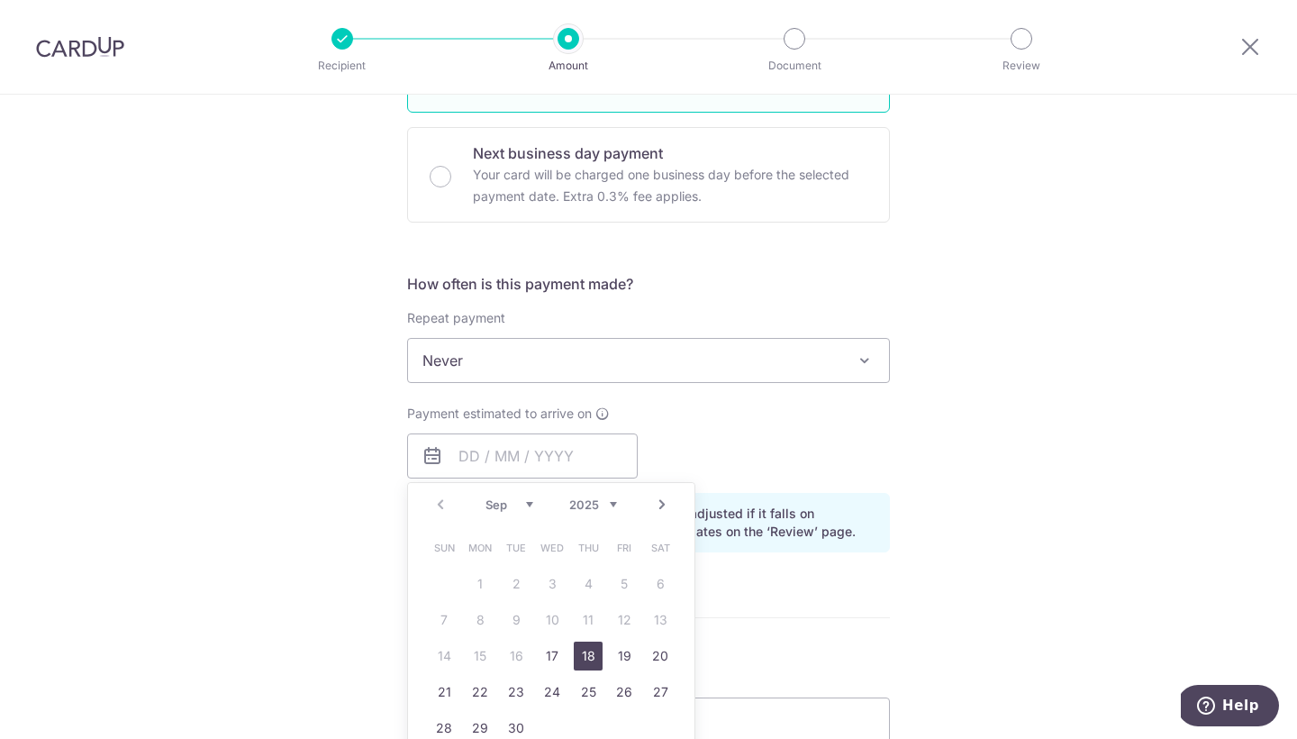
click at [588, 663] on link "18" at bounding box center [588, 655] width 29 height 29
type input "18/09/2025"
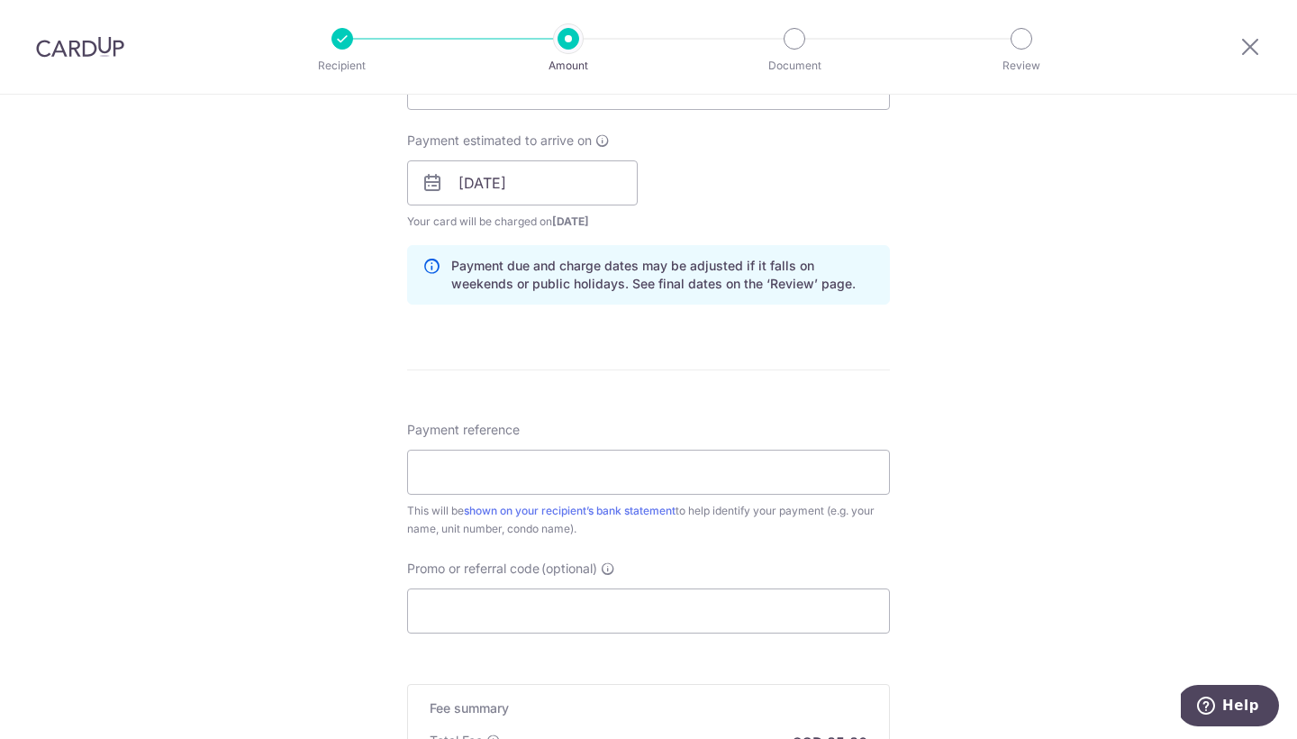
scroll to position [793, 0]
click at [531, 463] on input "Payment reference" at bounding box center [648, 471] width 483 height 45
type input "EVANGELS DANCE RENT SEP"
click at [501, 605] on input "Promo or referral code (optional)" at bounding box center [648, 609] width 483 height 45
paste input "THANKYOU"
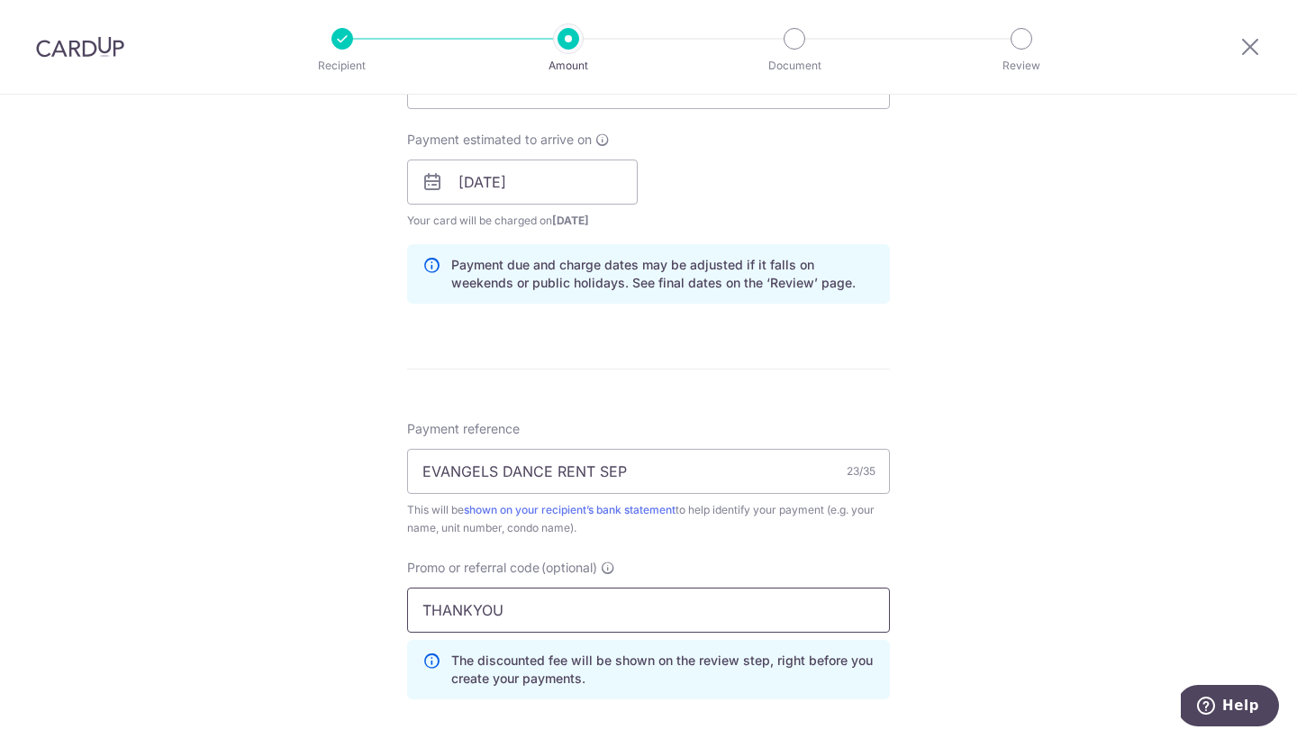
type input "THANKYOU"
click at [907, 573] on div "Tell us more about your payment Enter payment amount SGD 3,300.00 3300.00 Selec…" at bounding box center [648, 194] width 1297 height 1784
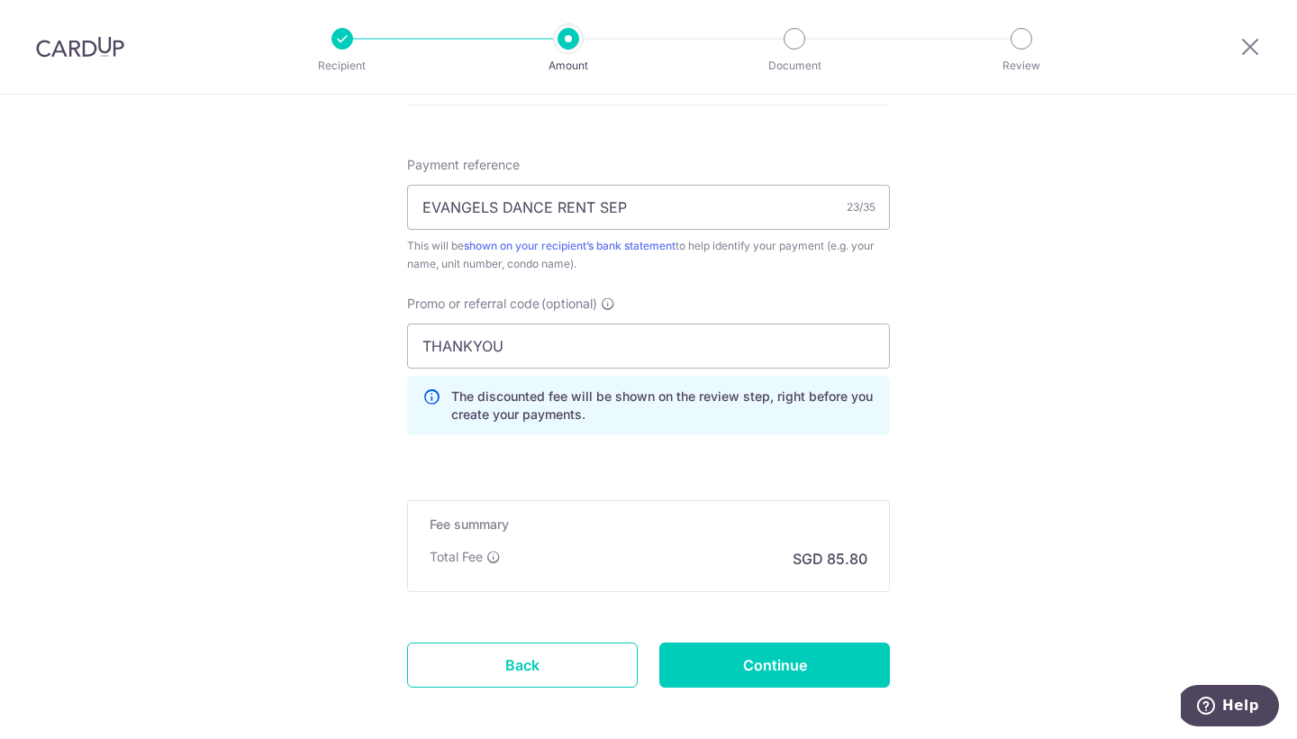
scroll to position [1060, 0]
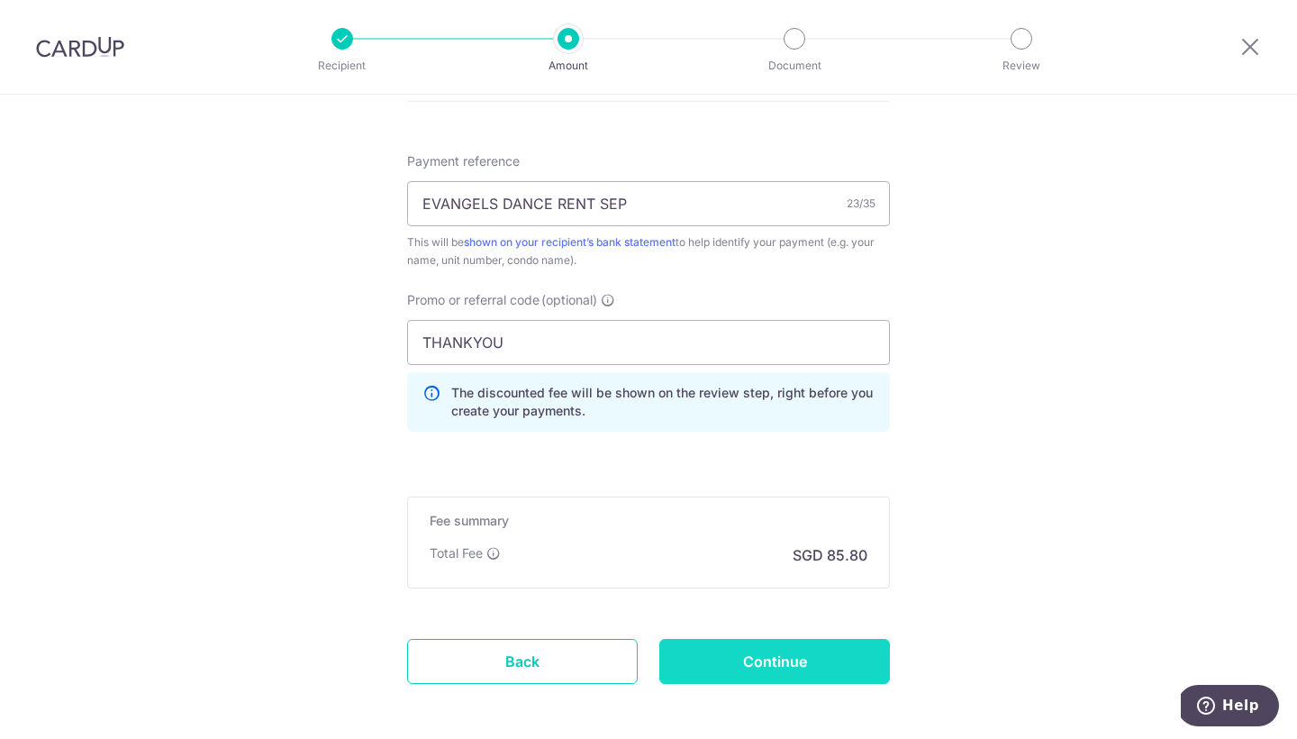
click at [774, 648] on input "Continue" at bounding box center [774, 661] width 231 height 45
type input "Create Schedule"
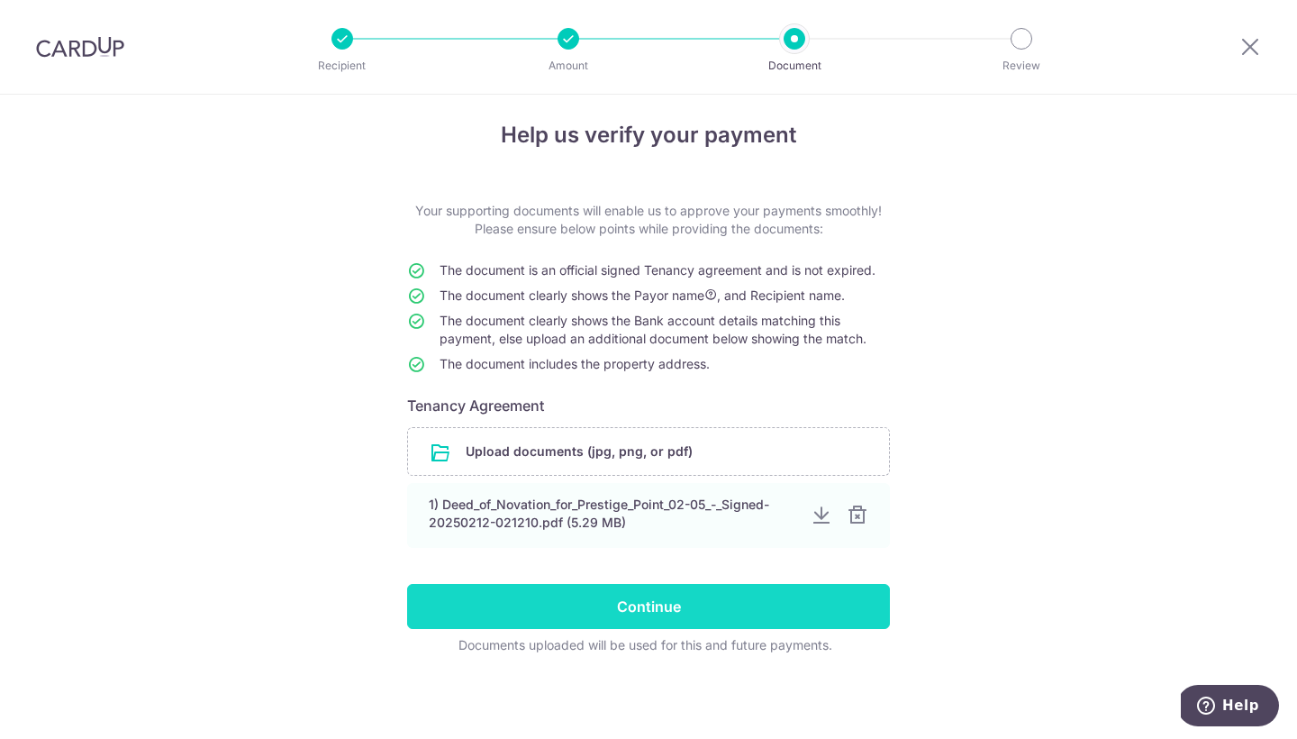
scroll to position [12, 0]
click at [684, 620] on input "Continue" at bounding box center [648, 606] width 483 height 45
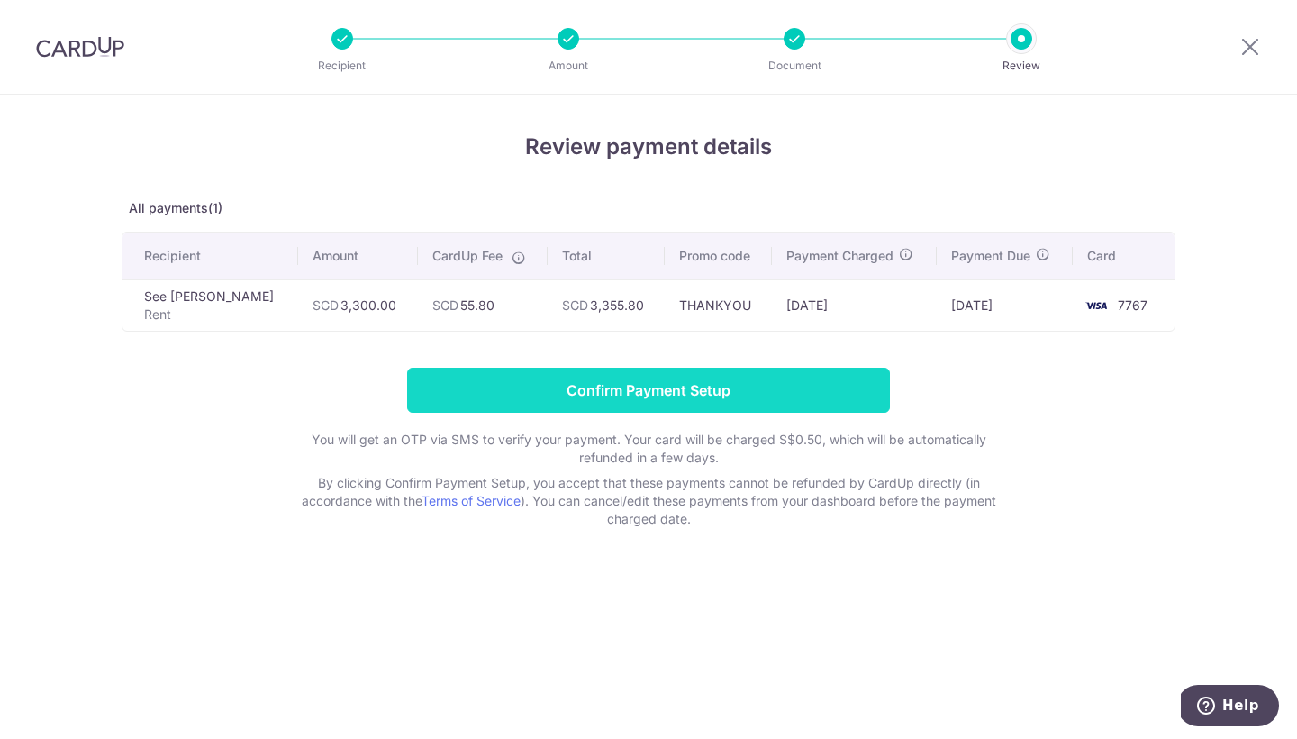
click at [759, 400] on input "Confirm Payment Setup" at bounding box center [648, 389] width 483 height 45
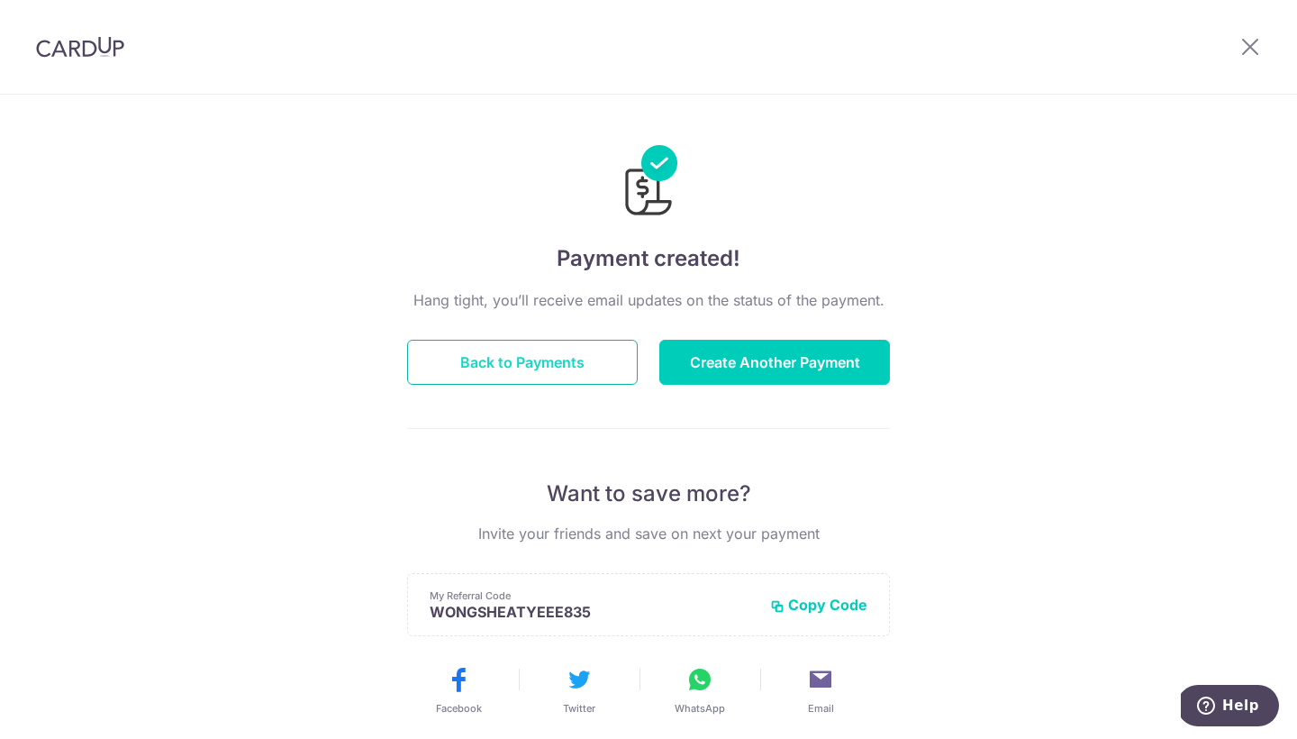
click at [518, 368] on button "Back to Payments" at bounding box center [522, 362] width 231 height 45
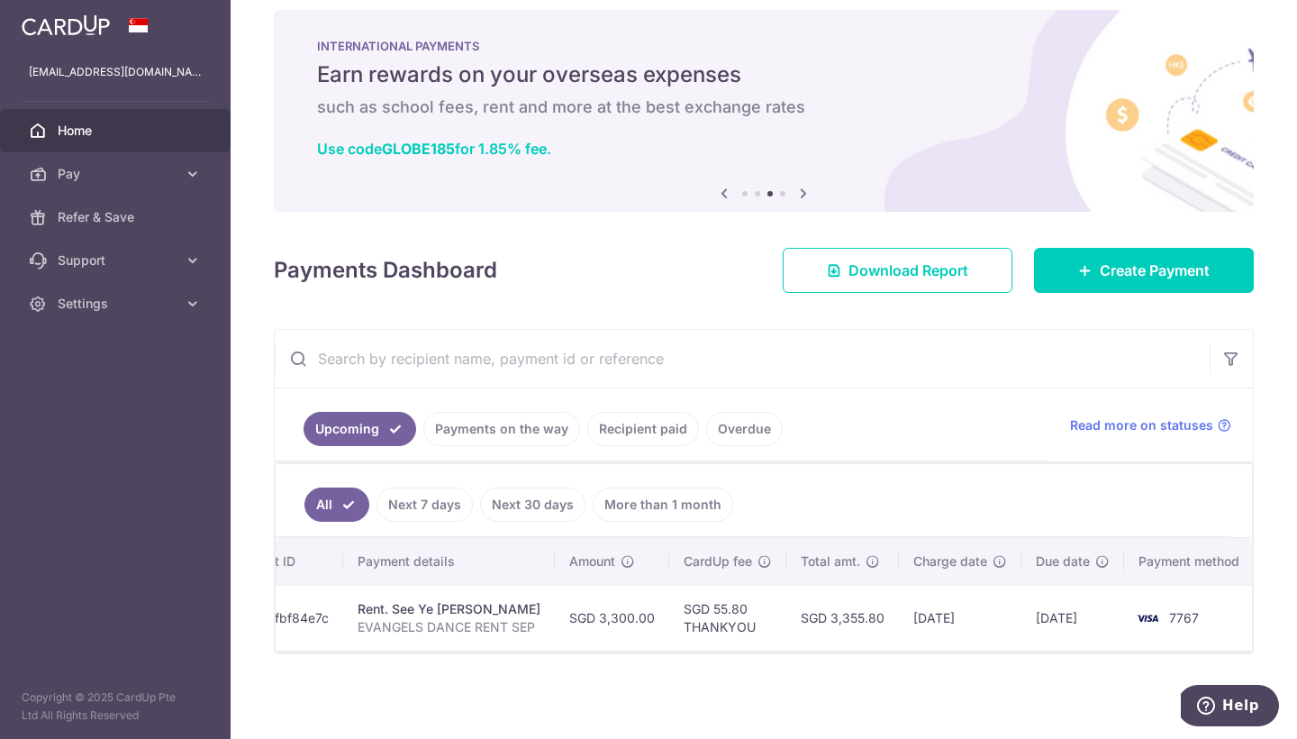
scroll to position [10, 0]
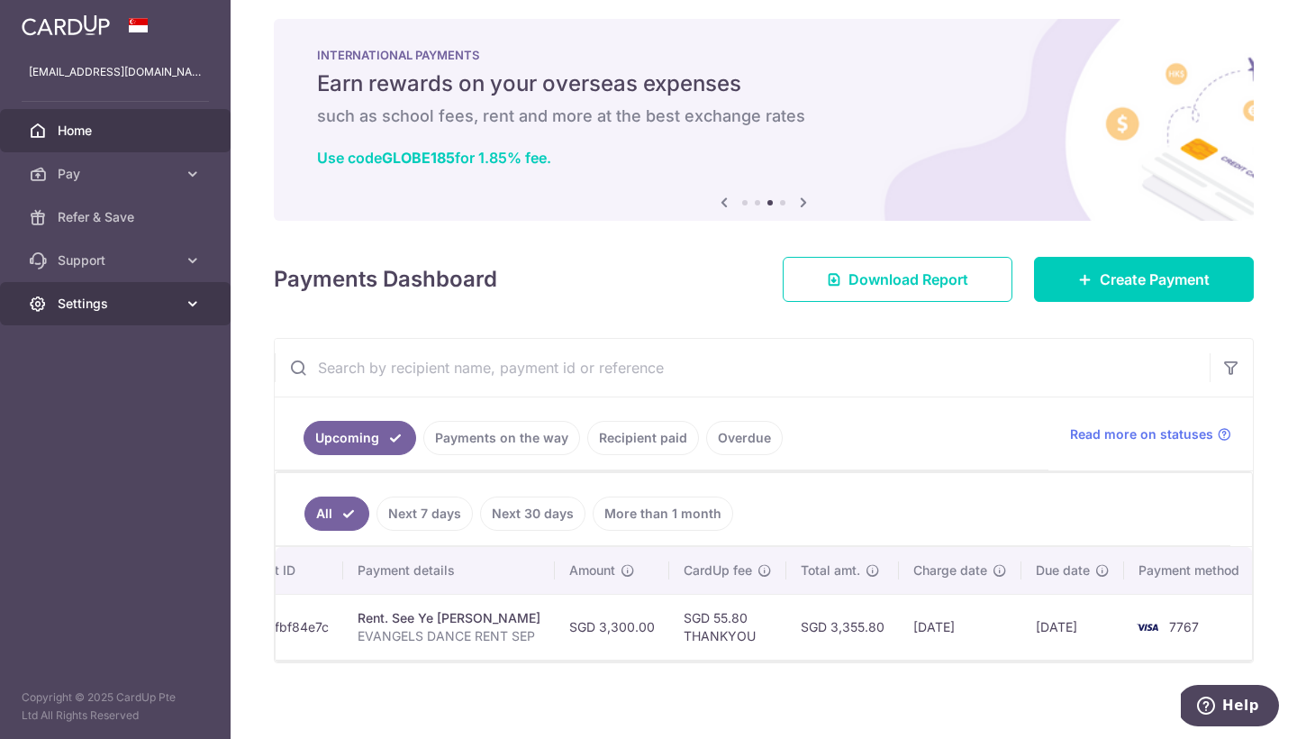
click at [113, 301] on span "Settings" at bounding box center [117, 304] width 119 height 18
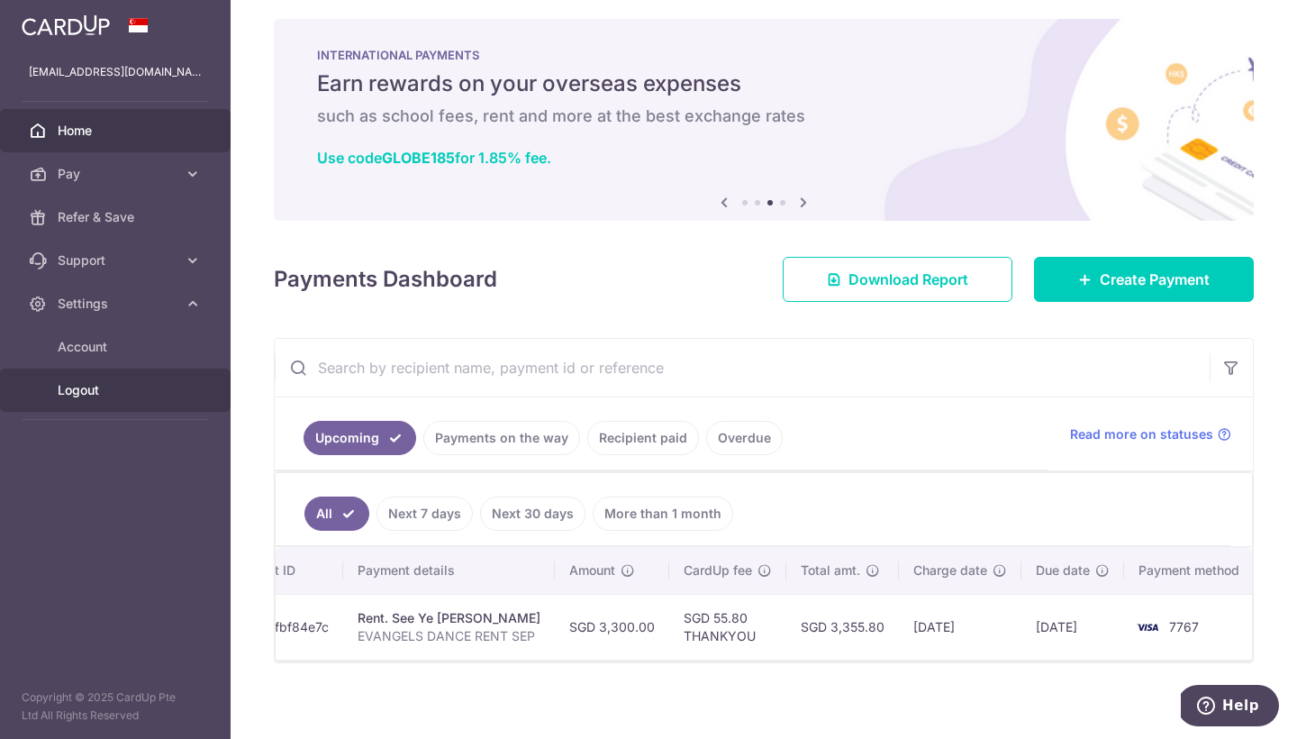
click at [109, 383] on span "Logout" at bounding box center [117, 390] width 119 height 18
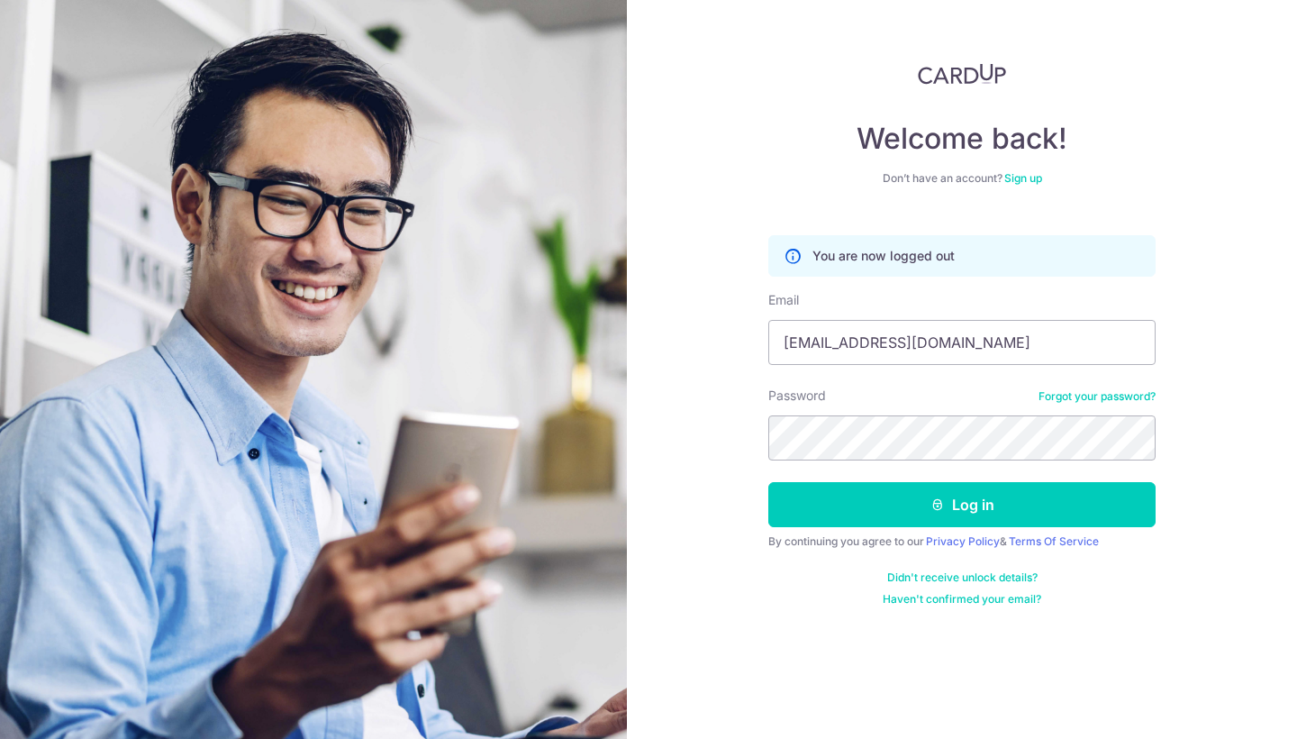
type input "[EMAIL_ADDRESS][DOMAIN_NAME]"
click at [962, 504] on button "Log in" at bounding box center [961, 504] width 387 height 45
